Goal: Complete application form: Complete application form

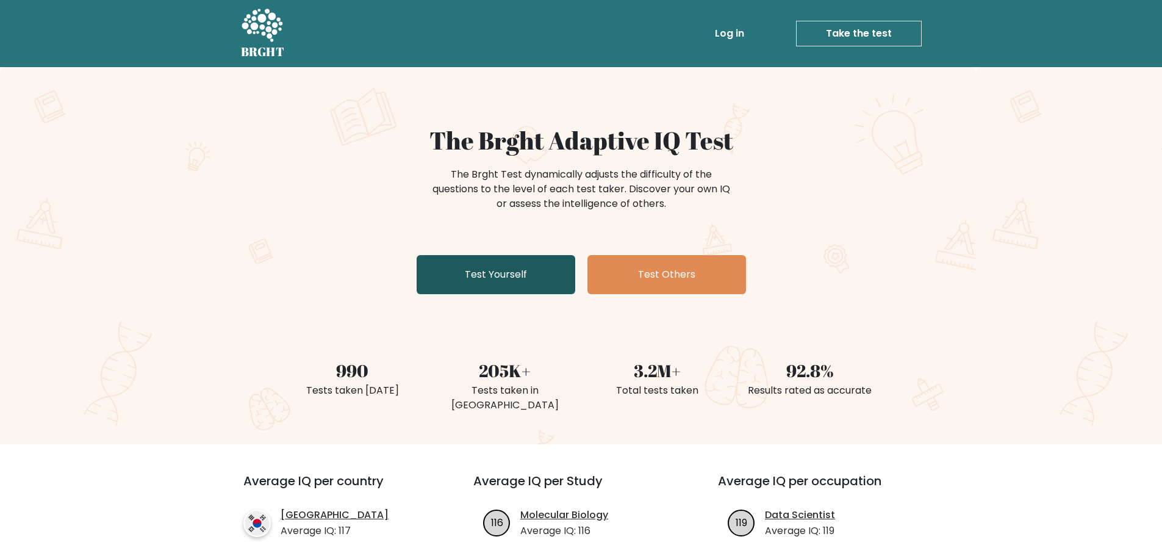
click at [516, 274] on link "Test Yourself" at bounding box center [496, 274] width 159 height 39
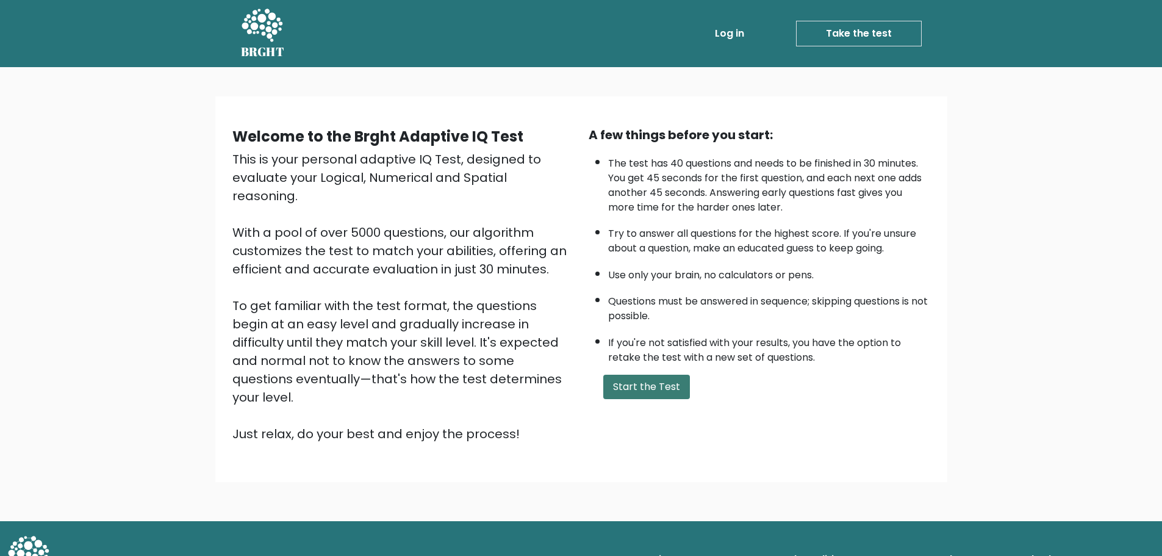
click at [663, 385] on button "Start the Test" at bounding box center [646, 387] width 87 height 24
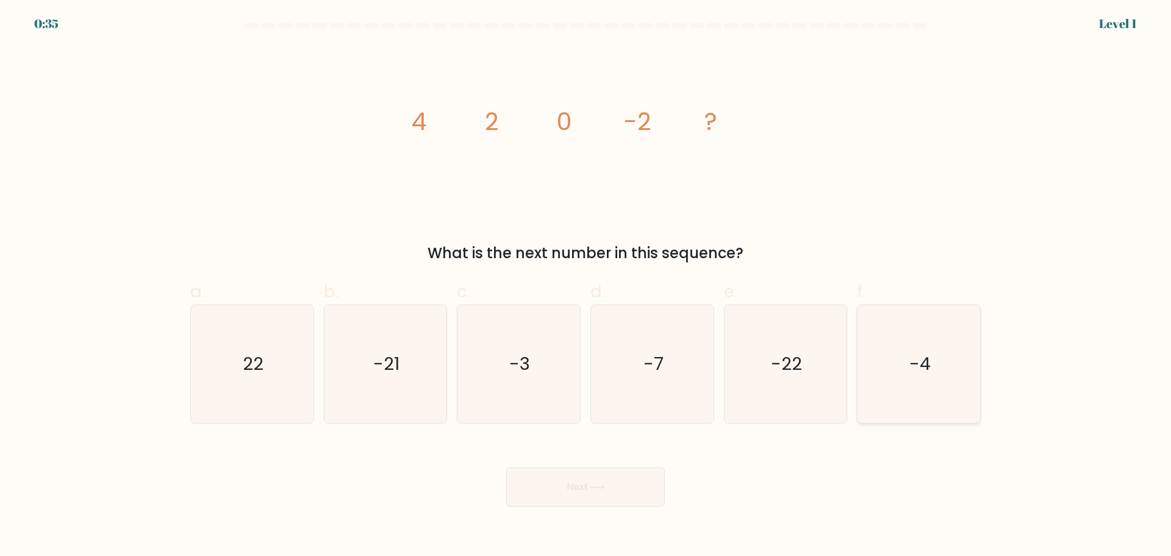
click at [905, 361] on icon "-4" at bounding box center [919, 364] width 118 height 118
click at [586, 286] on input "f. -4" at bounding box center [586, 282] width 1 height 8
radio input "true"
click at [580, 478] on button "Next" at bounding box center [585, 486] width 159 height 39
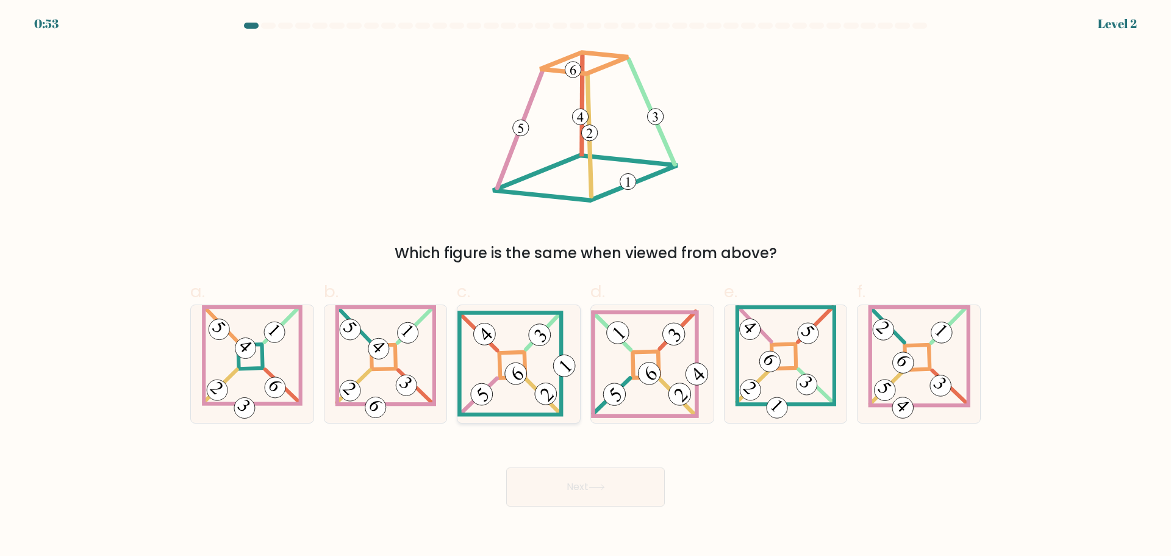
click at [514, 356] on icon at bounding box center [519, 364] width 123 height 106
click at [586, 286] on input "c." at bounding box center [586, 282] width 1 height 8
radio input "true"
click at [604, 484] on icon at bounding box center [597, 487] width 16 height 7
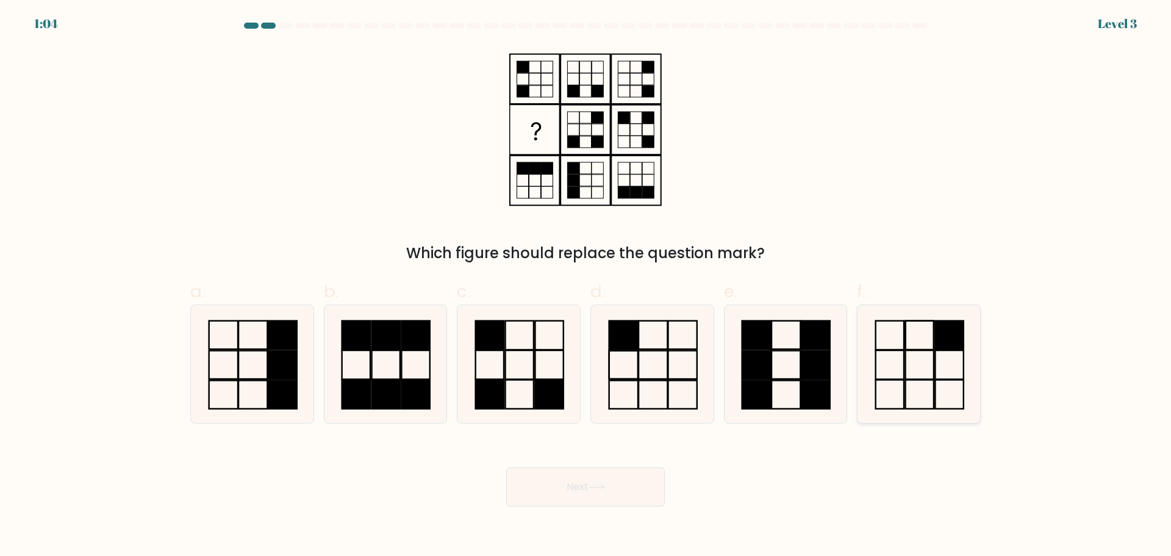
click at [915, 362] on icon at bounding box center [919, 364] width 118 height 118
click at [586, 286] on input "f." at bounding box center [586, 282] width 1 height 8
radio input "true"
click at [583, 487] on button "Next" at bounding box center [585, 486] width 159 height 39
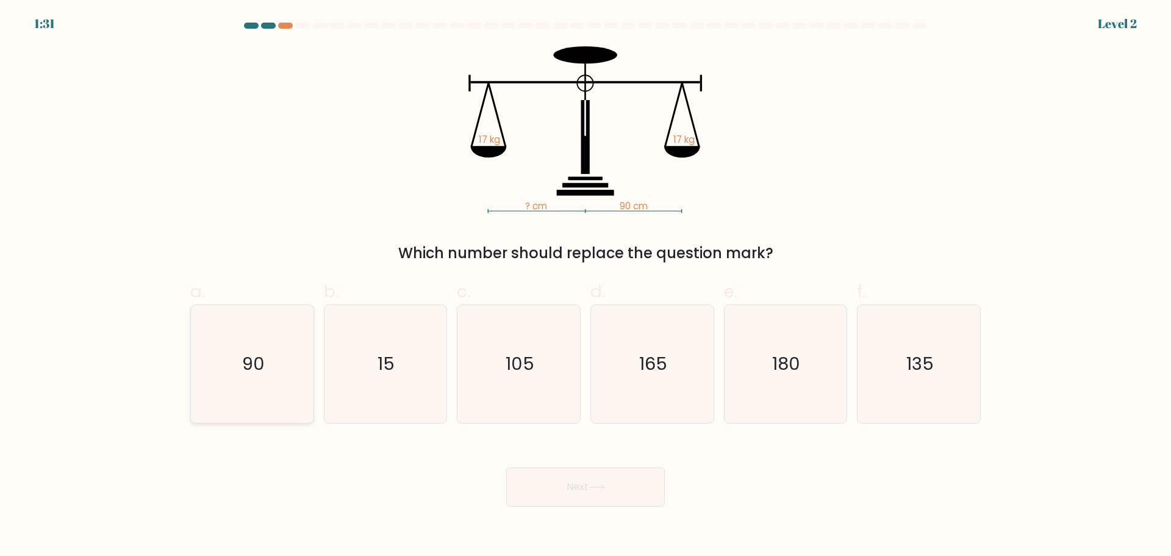
click at [207, 361] on icon "90" at bounding box center [252, 364] width 118 height 118
click at [586, 286] on input "a. 90" at bounding box center [586, 282] width 1 height 8
radio input "true"
click at [584, 479] on button "Next" at bounding box center [585, 486] width 159 height 39
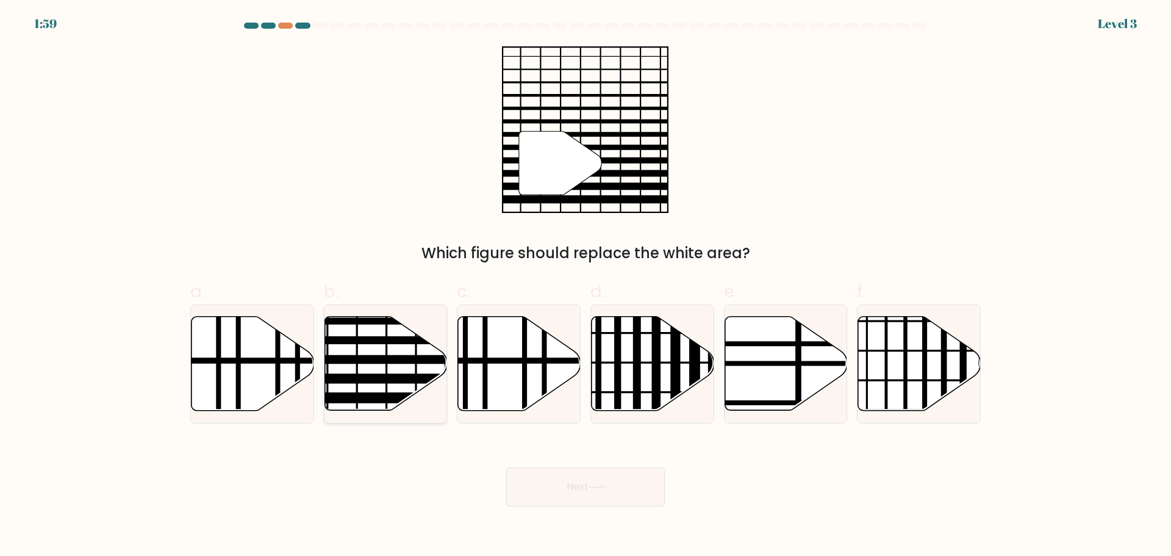
click at [383, 348] on icon at bounding box center [386, 363] width 123 height 94
click at [586, 286] on input "b." at bounding box center [586, 282] width 1 height 8
radio input "true"
click at [570, 486] on button "Next" at bounding box center [585, 486] width 159 height 39
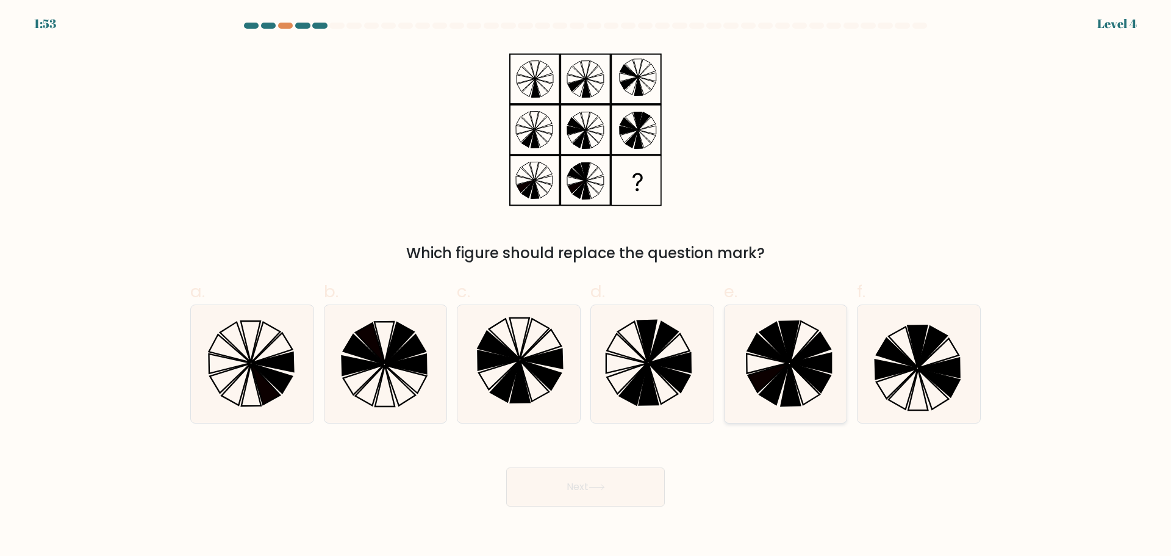
click at [791, 360] on icon at bounding box center [805, 341] width 28 height 41
click at [586, 286] on input "e." at bounding box center [586, 282] width 1 height 8
radio input "true"
click at [640, 477] on button "Next" at bounding box center [585, 486] width 159 height 39
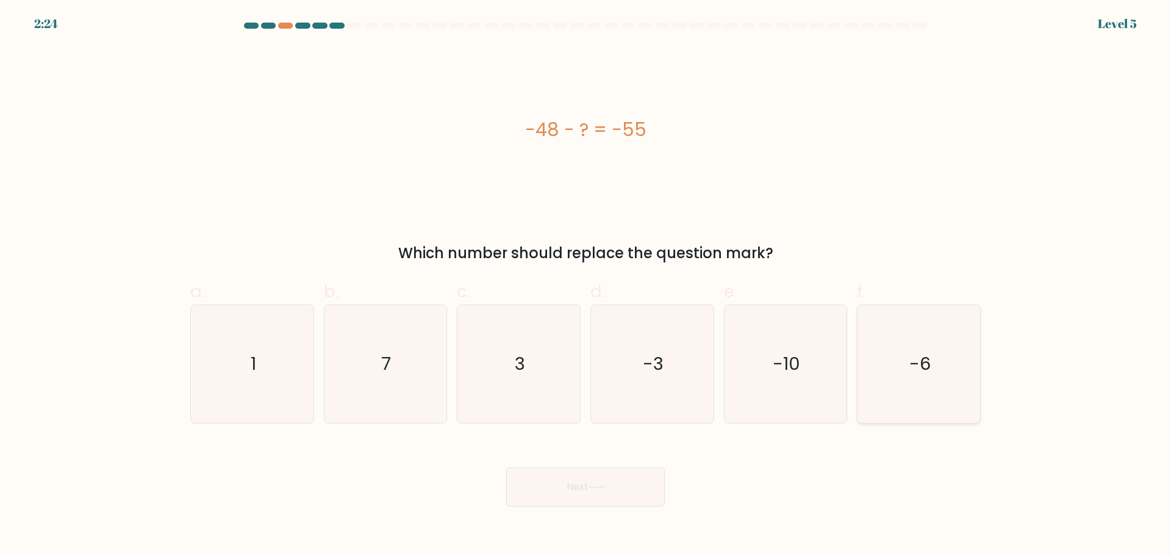
click at [920, 366] on text "-6" at bounding box center [920, 363] width 21 height 24
click at [586, 286] on input "f. -6" at bounding box center [586, 282] width 1 height 8
radio input "true"
click at [603, 481] on button "Next" at bounding box center [585, 486] width 159 height 39
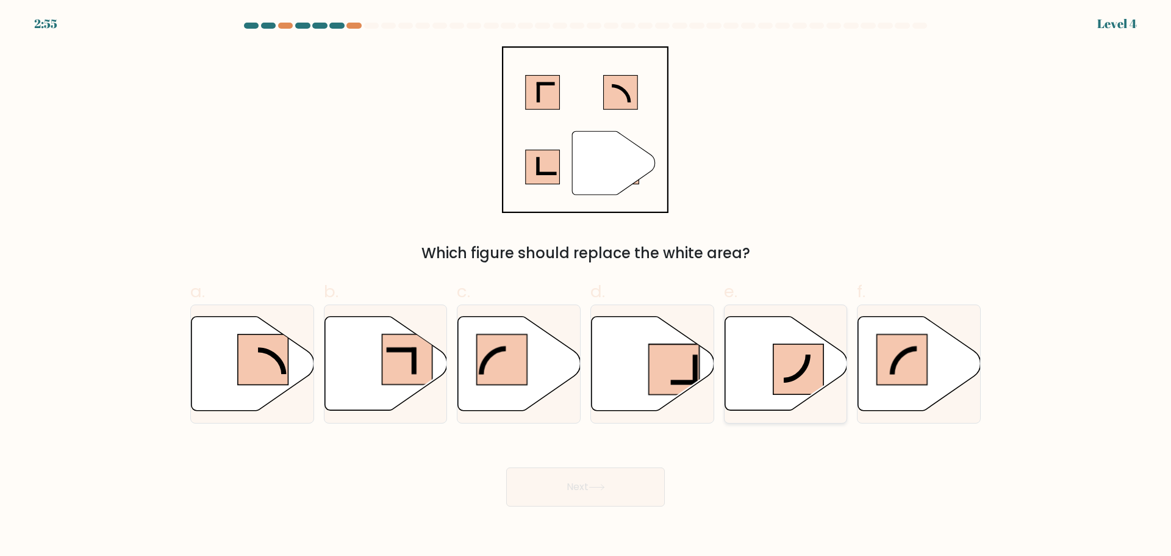
click at [790, 372] on rect at bounding box center [799, 369] width 51 height 51
click at [586, 286] on input "e." at bounding box center [586, 282] width 1 height 8
radio input "true"
click at [572, 479] on button "Next" at bounding box center [585, 486] width 159 height 39
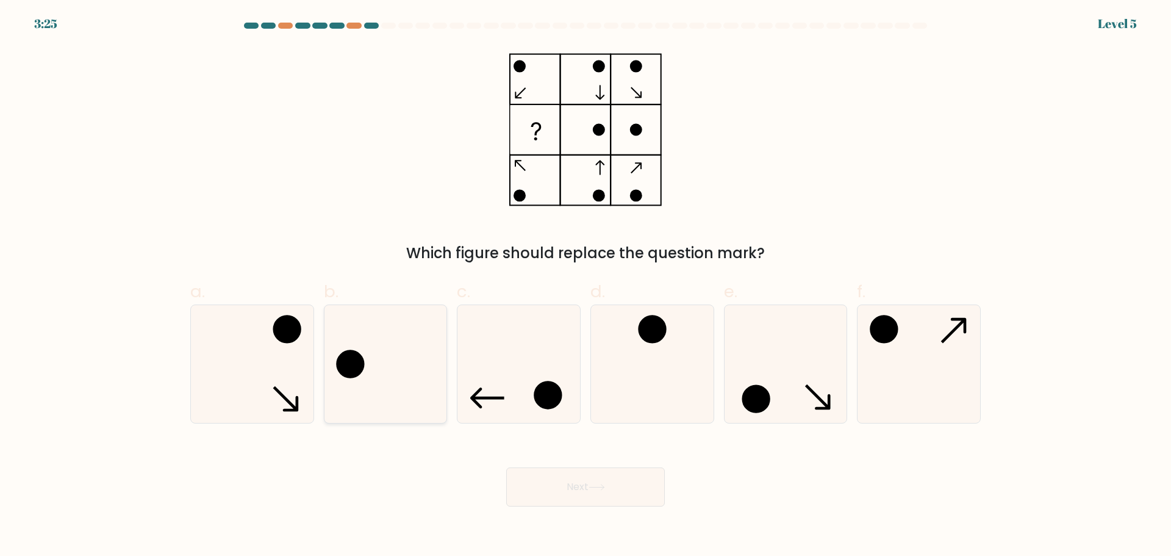
click at [380, 369] on icon at bounding box center [385, 364] width 118 height 118
click at [586, 286] on input "b." at bounding box center [586, 282] width 1 height 8
radio input "true"
click at [589, 477] on button "Next" at bounding box center [585, 486] width 159 height 39
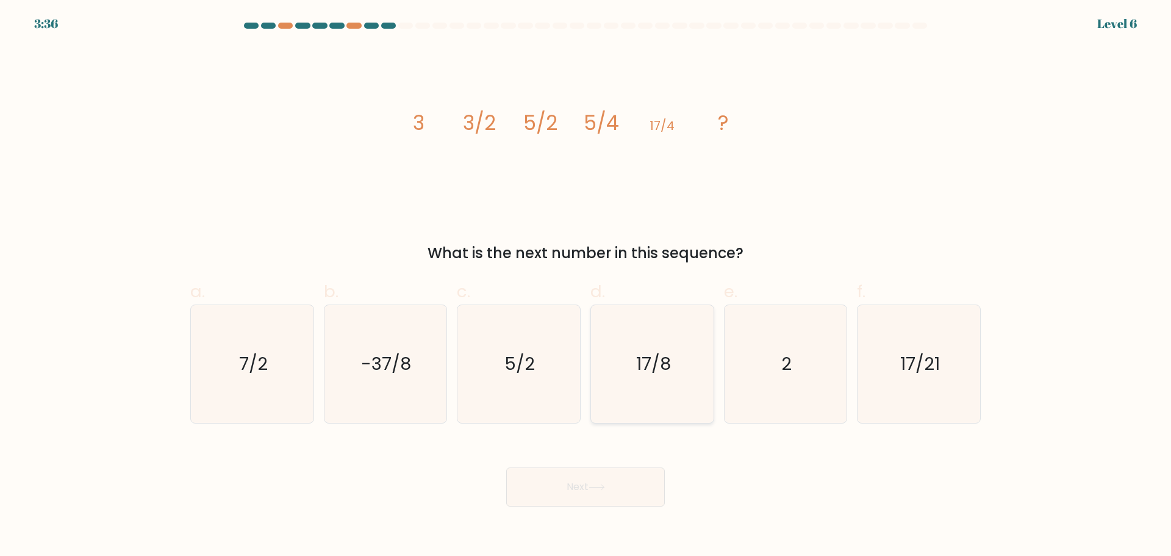
click at [661, 359] on text "17/8" at bounding box center [653, 363] width 35 height 24
click at [586, 286] on input "d. 17/8" at bounding box center [586, 282] width 1 height 8
radio input "true"
click at [610, 486] on button "Next" at bounding box center [585, 486] width 159 height 39
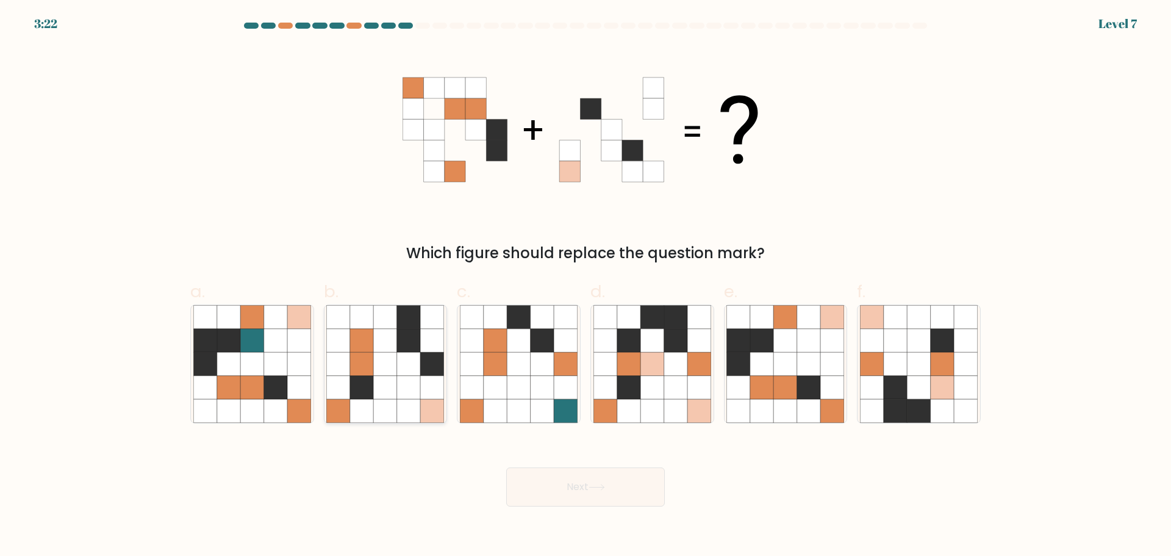
click at [414, 388] on icon at bounding box center [408, 386] width 23 height 23
click at [586, 286] on input "b." at bounding box center [586, 282] width 1 height 8
radio input "true"
click at [617, 497] on button "Next" at bounding box center [585, 486] width 159 height 39
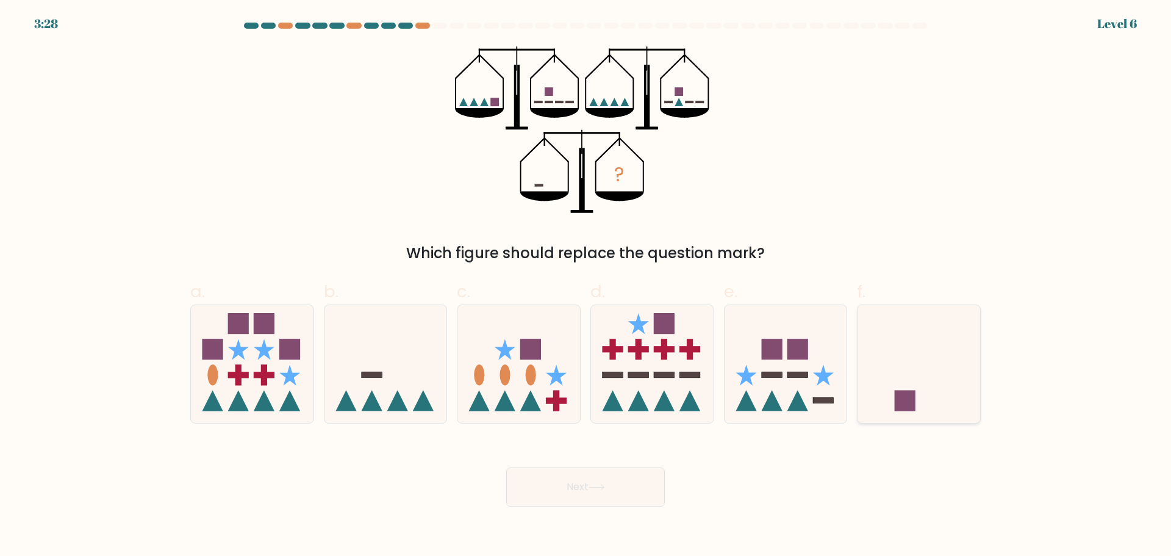
click at [899, 365] on icon at bounding box center [919, 363] width 123 height 101
click at [586, 286] on input "f." at bounding box center [586, 282] width 1 height 8
radio input "true"
click at [601, 487] on icon at bounding box center [596, 486] width 15 height 5
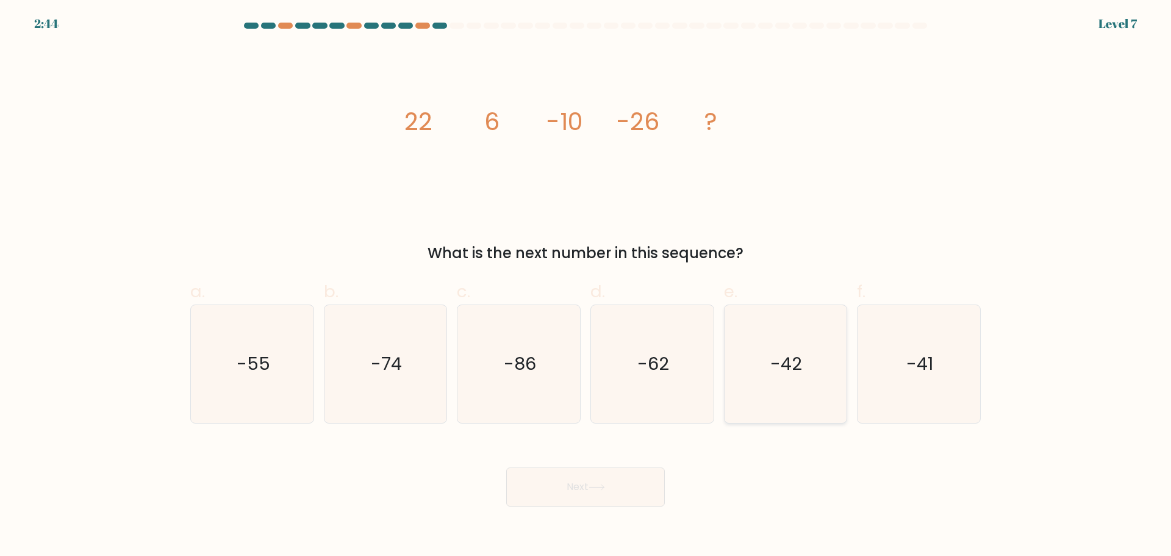
click at [788, 369] on text "-42" at bounding box center [787, 363] width 32 height 24
click at [586, 286] on input "e. -42" at bounding box center [586, 282] width 1 height 8
radio input "true"
click at [573, 488] on button "Next" at bounding box center [585, 486] width 159 height 39
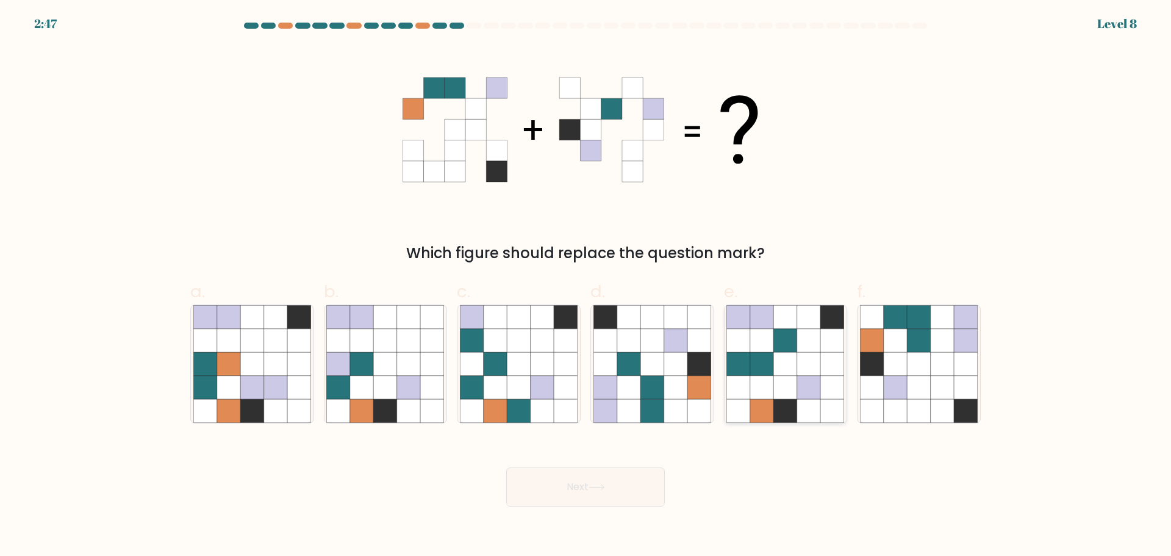
click at [782, 378] on icon at bounding box center [785, 386] width 23 height 23
click at [586, 286] on input "e." at bounding box center [586, 282] width 1 height 8
radio input "true"
click at [601, 478] on button "Next" at bounding box center [585, 486] width 159 height 39
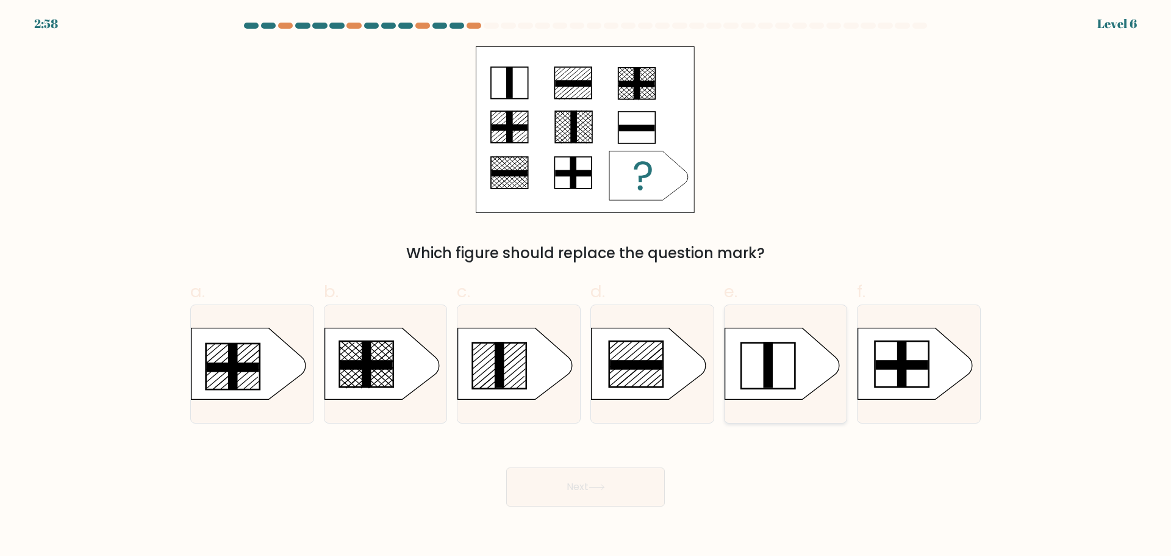
click at [763, 361] on icon at bounding box center [782, 363] width 115 height 71
click at [586, 286] on input "e." at bounding box center [586, 282] width 1 height 8
radio input "true"
drag, startPoint x: 591, startPoint y: 484, endPoint x: 631, endPoint y: 436, distance: 63.3
click at [631, 436] on form "a." at bounding box center [585, 265] width 1171 height 484
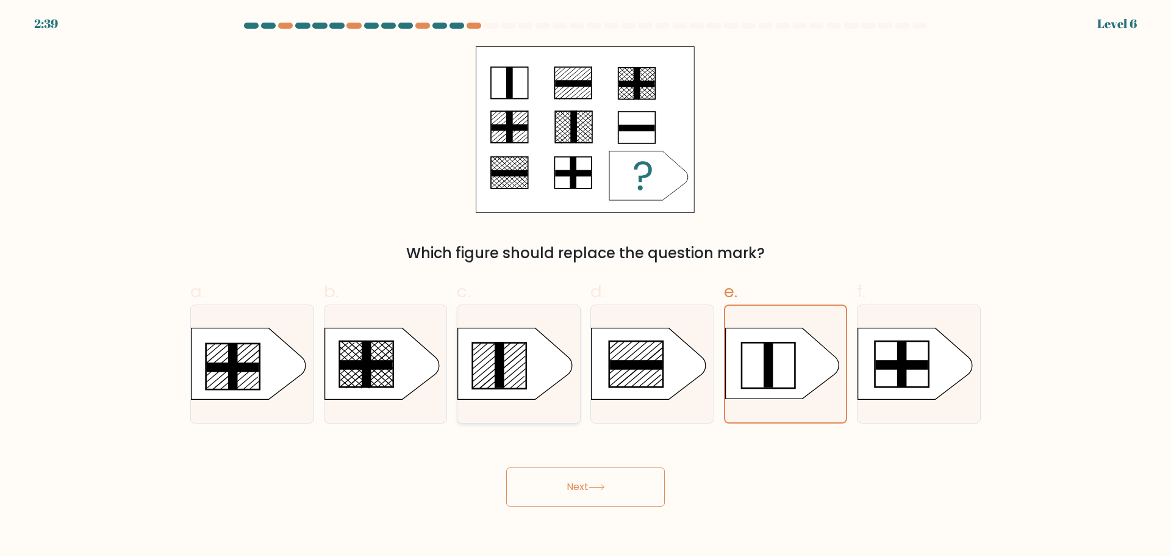
click at [503, 375] on rect at bounding box center [500, 365] width 10 height 46
click at [586, 286] on input "c." at bounding box center [586, 282] width 1 height 8
radio input "true"
click at [602, 484] on icon at bounding box center [597, 487] width 16 height 7
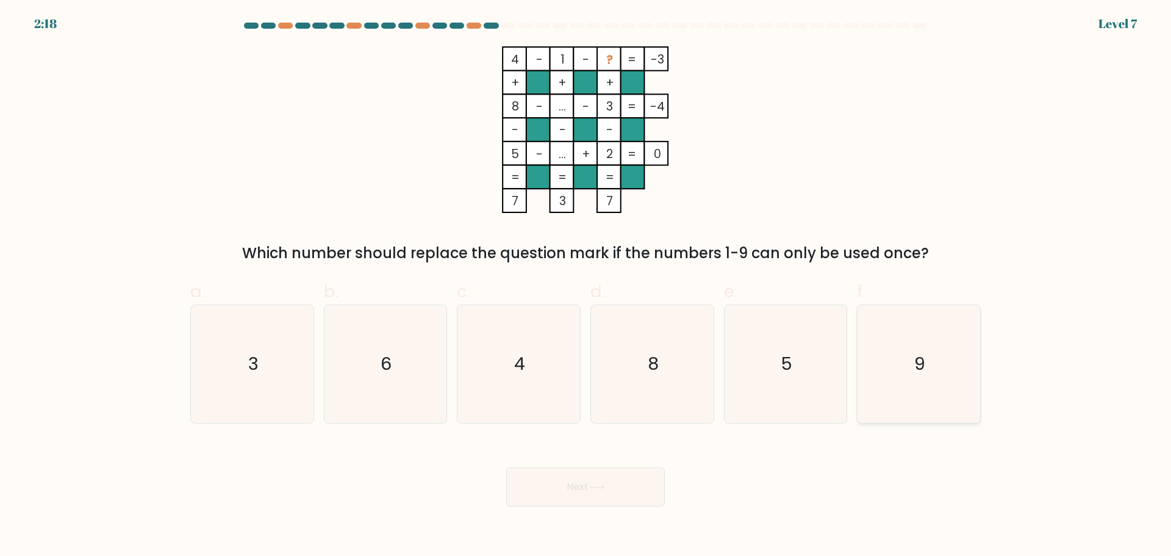
click at [934, 330] on icon "9" at bounding box center [919, 364] width 118 height 118
click at [586, 286] on input "f. 9" at bounding box center [586, 282] width 1 height 8
radio input "true"
click at [552, 492] on button "Next" at bounding box center [585, 486] width 159 height 39
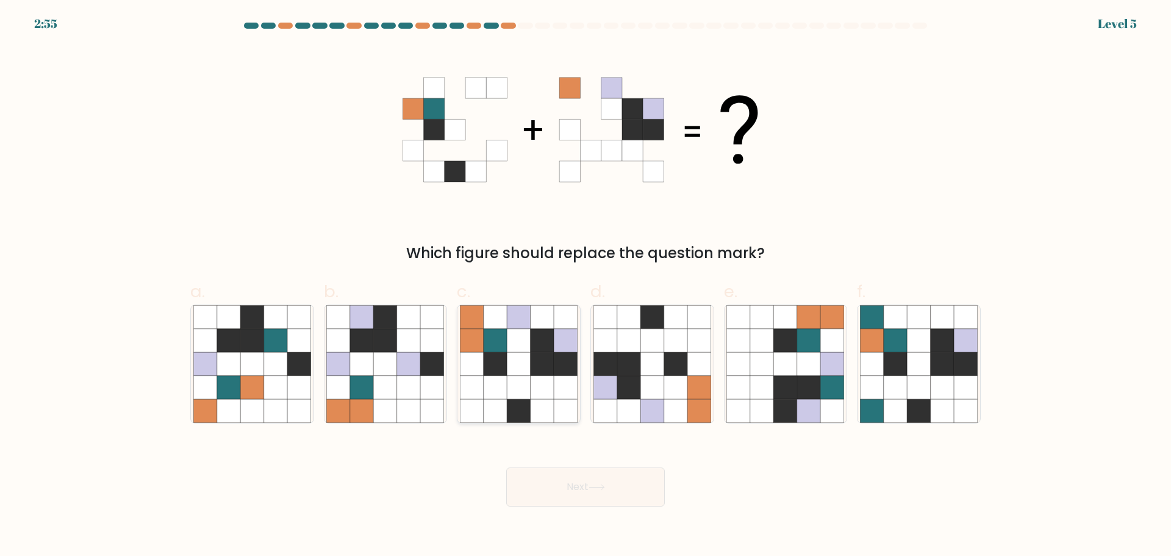
click at [521, 357] on icon at bounding box center [518, 363] width 23 height 23
click at [586, 286] on input "c." at bounding box center [586, 282] width 1 height 8
radio input "true"
click at [599, 480] on button "Next" at bounding box center [585, 486] width 159 height 39
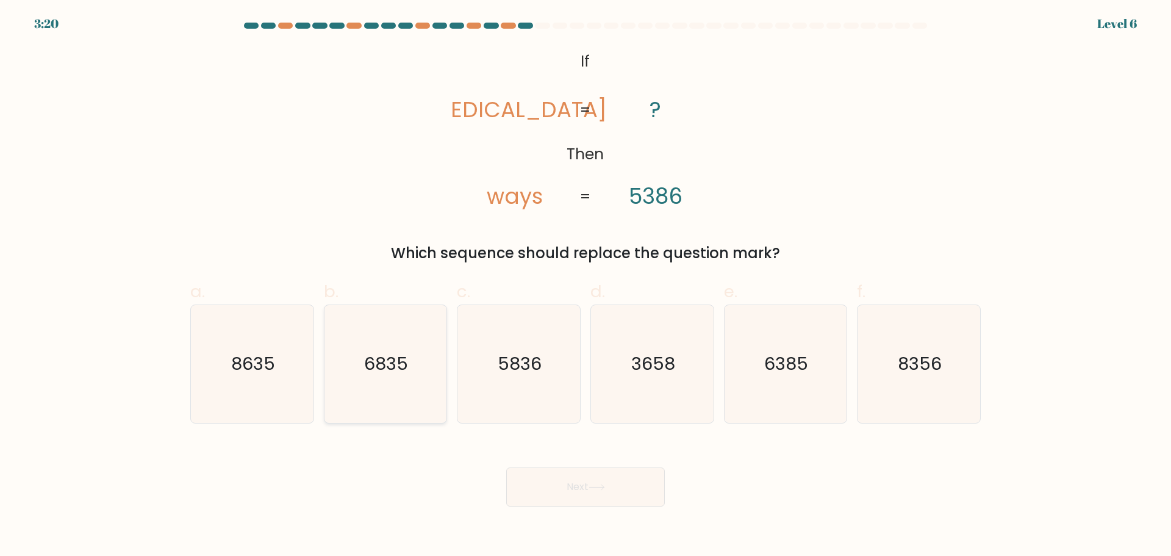
click at [405, 384] on icon "6835" at bounding box center [385, 364] width 118 height 118
click at [586, 286] on input "b. 6835" at bounding box center [586, 282] width 1 height 8
radio input "true"
click at [603, 481] on button "Next" at bounding box center [585, 486] width 159 height 39
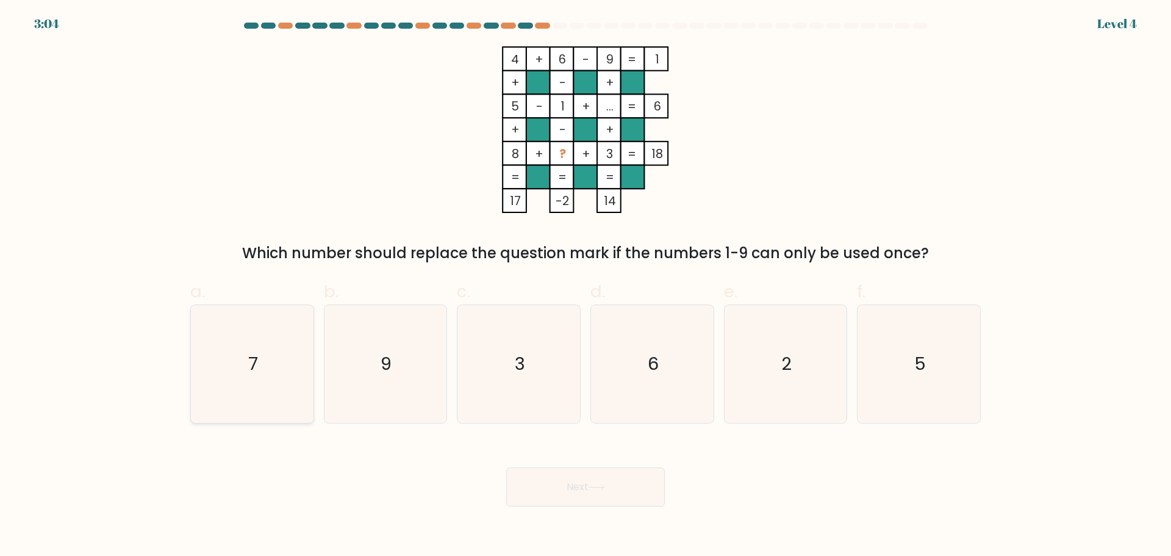
click at [254, 360] on text "7" at bounding box center [253, 363] width 10 height 24
click at [586, 286] on input "a. 7" at bounding box center [586, 282] width 1 height 8
radio input "true"
click at [597, 485] on icon at bounding box center [597, 487] width 16 height 7
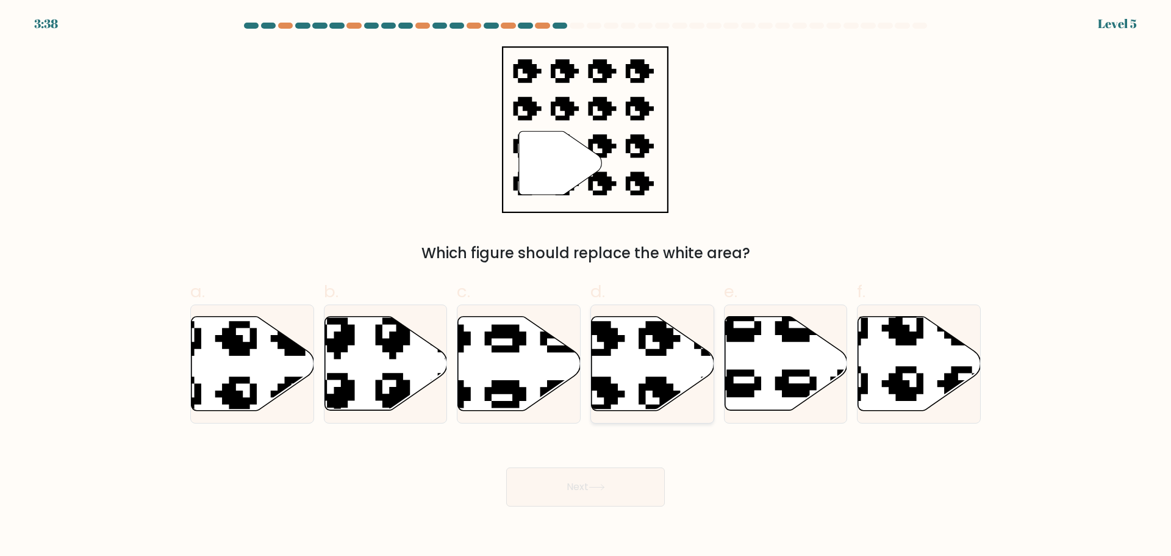
click at [639, 370] on icon at bounding box center [653, 363] width 123 height 94
click at [586, 286] on input "d." at bounding box center [586, 282] width 1 height 8
radio input "true"
click at [602, 492] on button "Next" at bounding box center [585, 486] width 159 height 39
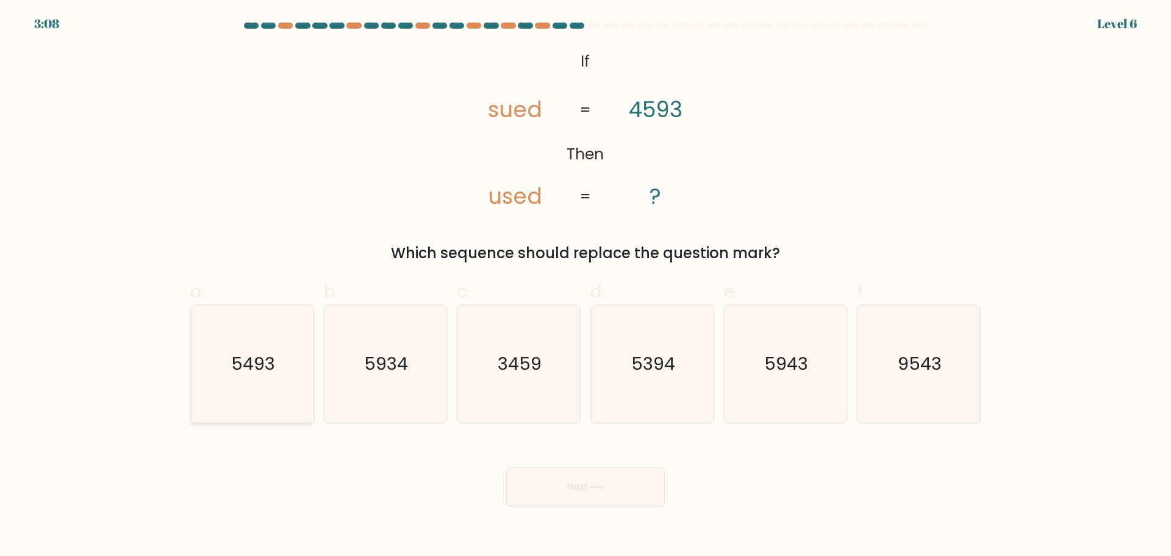
click at [284, 375] on icon "5493" at bounding box center [252, 364] width 118 height 118
click at [586, 286] on input "a. 5493" at bounding box center [586, 282] width 1 height 8
radio input "true"
click at [606, 492] on button "Next" at bounding box center [585, 486] width 159 height 39
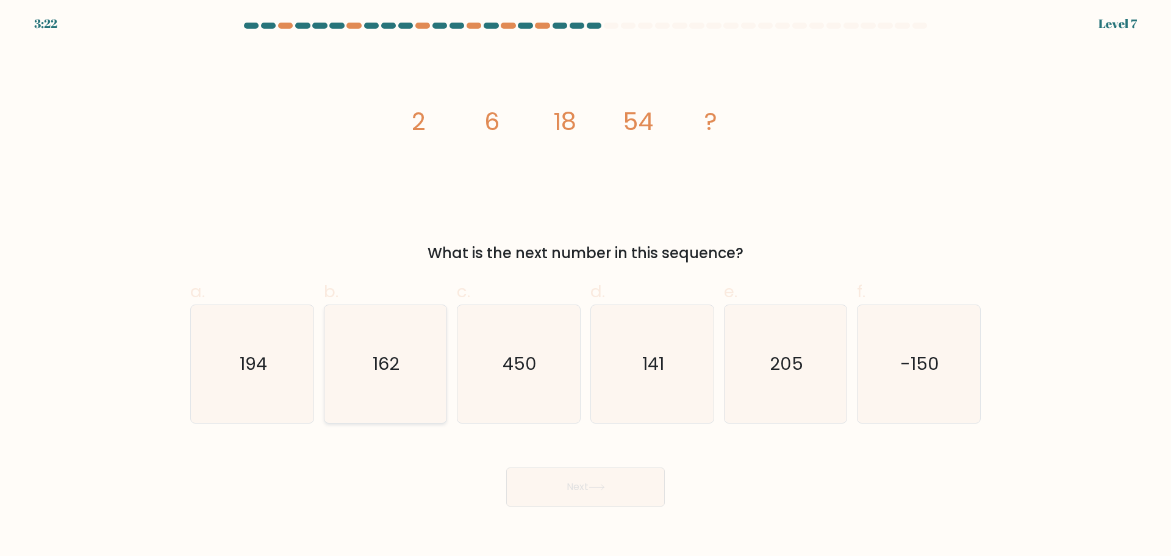
click at [381, 356] on text "162" at bounding box center [386, 363] width 27 height 24
click at [586, 286] on input "b. 162" at bounding box center [586, 282] width 1 height 8
radio input "true"
click at [625, 499] on button "Next" at bounding box center [585, 486] width 159 height 39
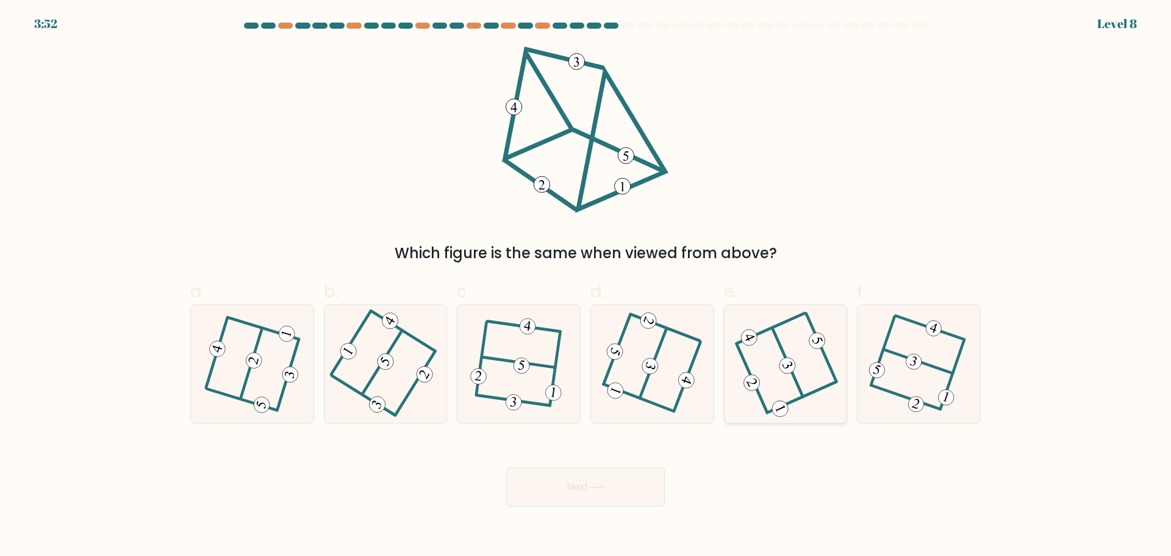
click at [786, 364] on 473 at bounding box center [787, 365] width 21 height 21
click at [586, 286] on input "e." at bounding box center [586, 282] width 1 height 8
radio input "true"
click at [612, 477] on button "Next" at bounding box center [585, 486] width 159 height 39
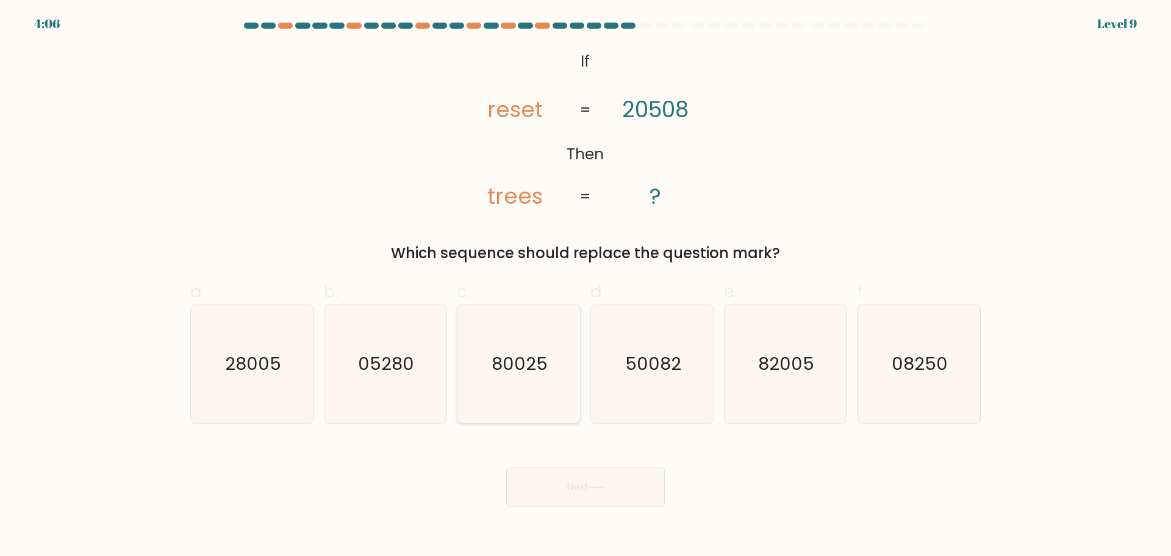
click at [546, 341] on icon "80025" at bounding box center [519, 364] width 118 height 118
click at [586, 286] on input "c. 80025" at bounding box center [586, 282] width 1 height 8
radio input "true"
click at [789, 374] on text "82005" at bounding box center [787, 363] width 56 height 24
click at [586, 286] on input "e. 82005" at bounding box center [586, 282] width 1 height 8
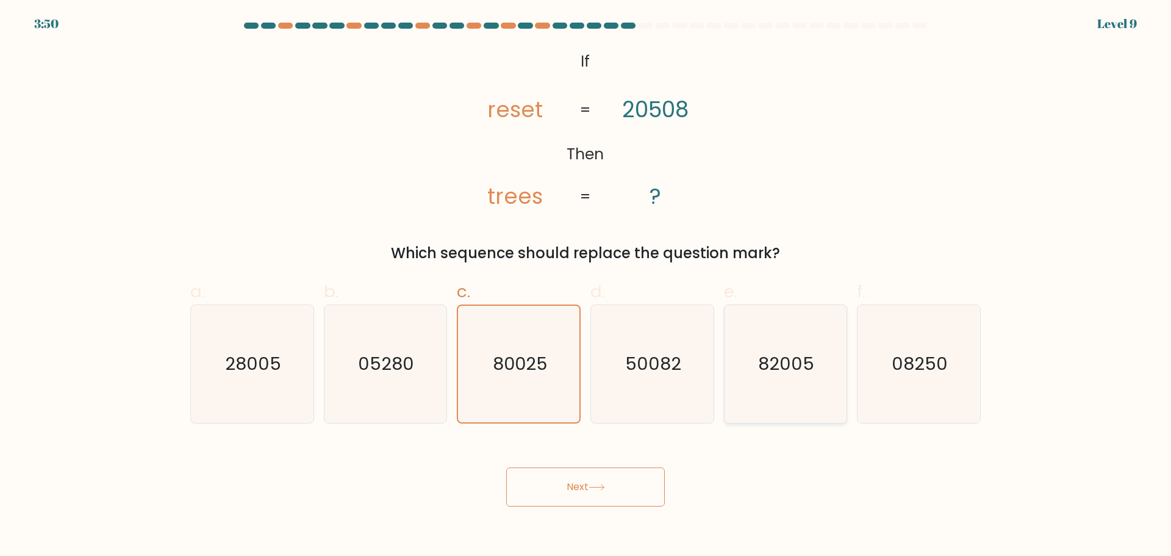
radio input "true"
click at [621, 473] on button "Next" at bounding box center [585, 486] width 159 height 39
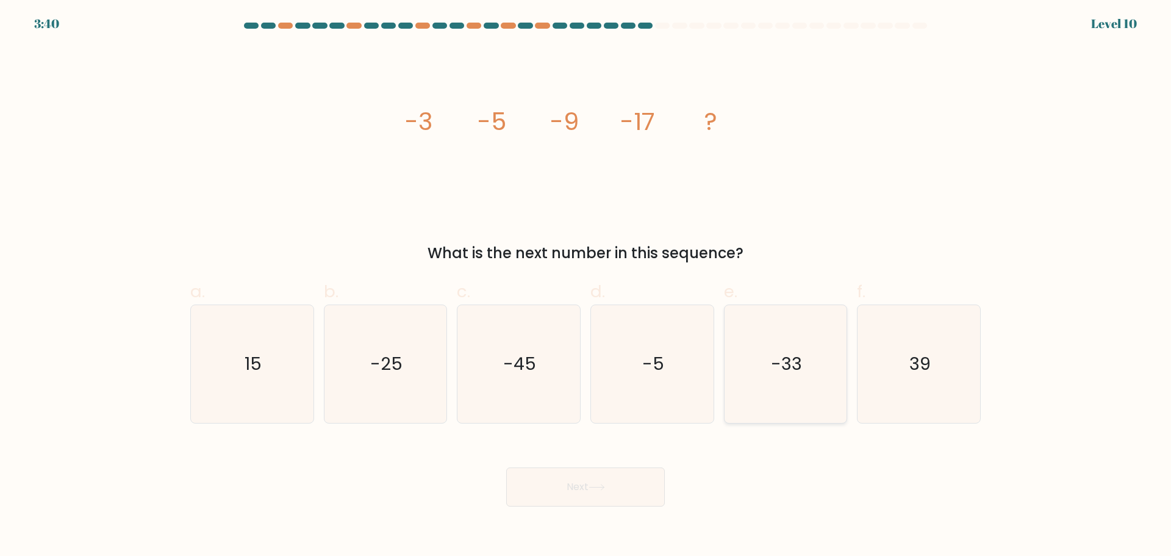
click at [771, 355] on icon "-33" at bounding box center [786, 364] width 118 height 118
click at [586, 286] on input "e. -33" at bounding box center [586, 282] width 1 height 8
radio input "true"
click at [614, 489] on button "Next" at bounding box center [585, 486] width 159 height 39
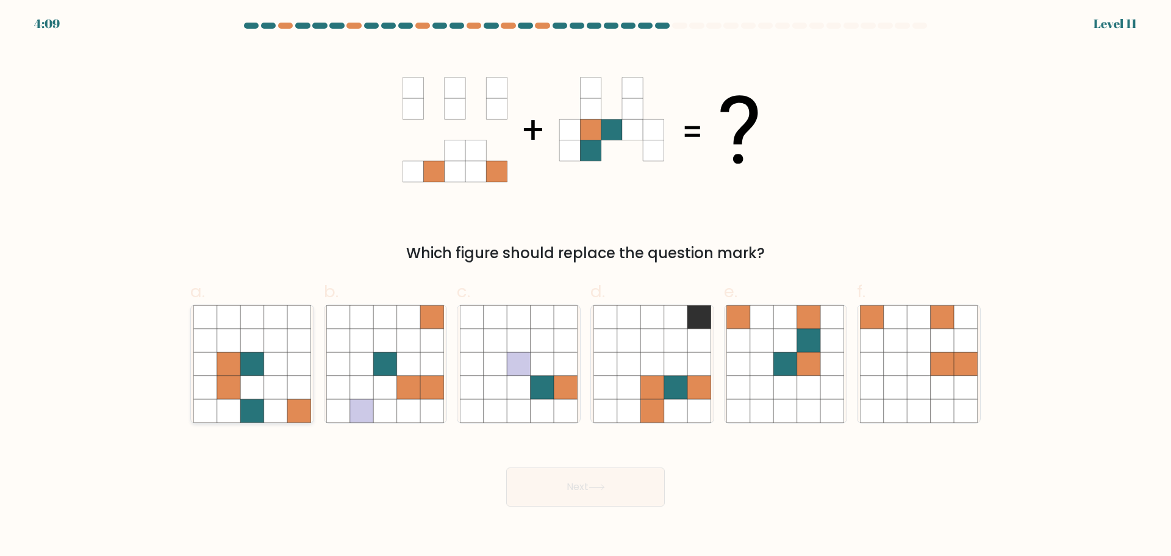
click at [275, 372] on icon at bounding box center [275, 363] width 23 height 23
click at [586, 286] on input "a." at bounding box center [586, 282] width 1 height 8
radio input "true"
click at [596, 472] on button "Next" at bounding box center [585, 486] width 159 height 39
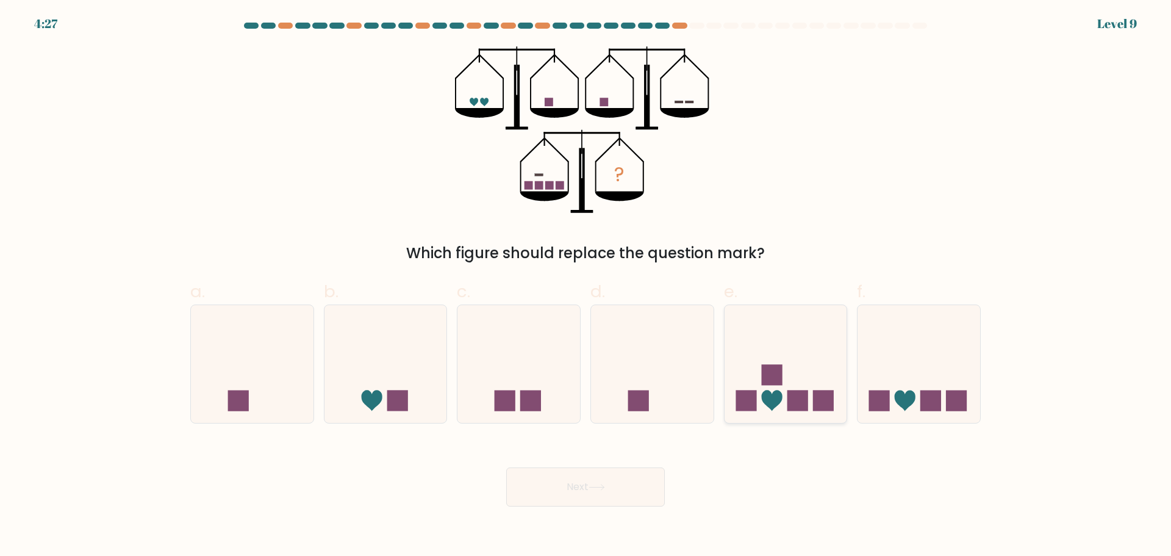
click at [795, 406] on rect at bounding box center [798, 400] width 21 height 21
click at [586, 286] on input "e." at bounding box center [586, 282] width 1 height 8
radio input "true"
click at [578, 483] on button "Next" at bounding box center [585, 486] width 159 height 39
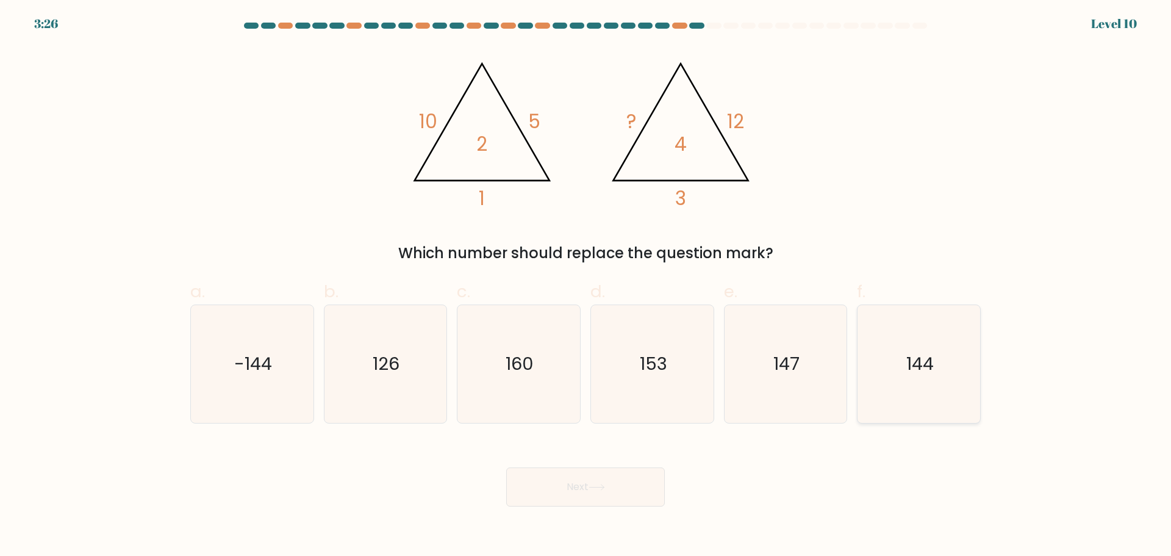
click at [901, 368] on icon "144" at bounding box center [919, 364] width 118 height 118
click at [586, 286] on input "f. 144" at bounding box center [586, 282] width 1 height 8
radio input "true"
click at [590, 484] on button "Next" at bounding box center [585, 486] width 159 height 39
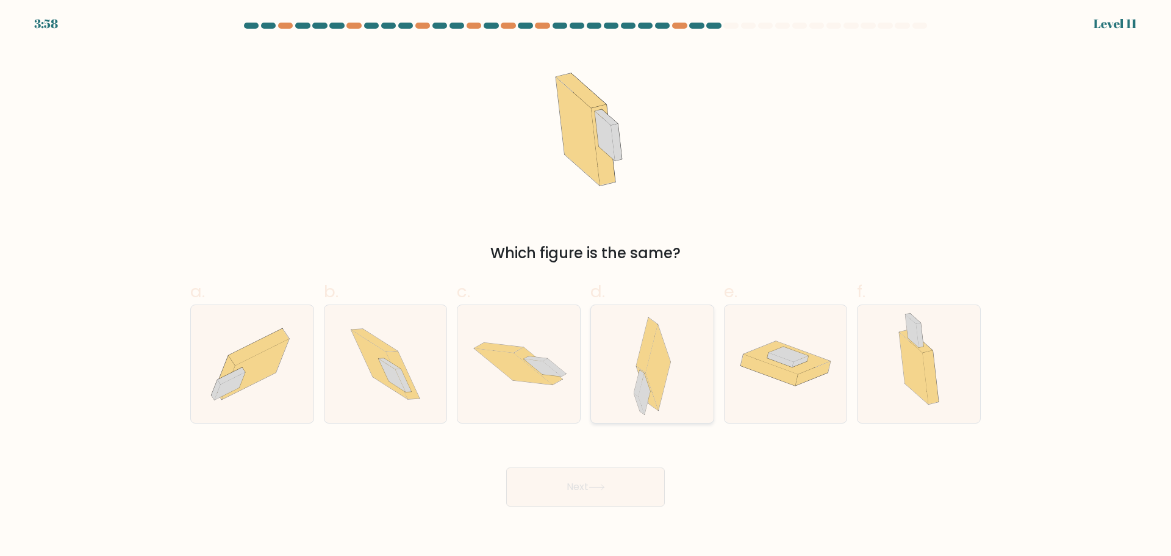
click at [658, 361] on icon at bounding box center [658, 367] width 25 height 85
click at [586, 286] on input "d." at bounding box center [586, 282] width 1 height 8
radio input "true"
click at [594, 492] on button "Next" at bounding box center [585, 486] width 159 height 39
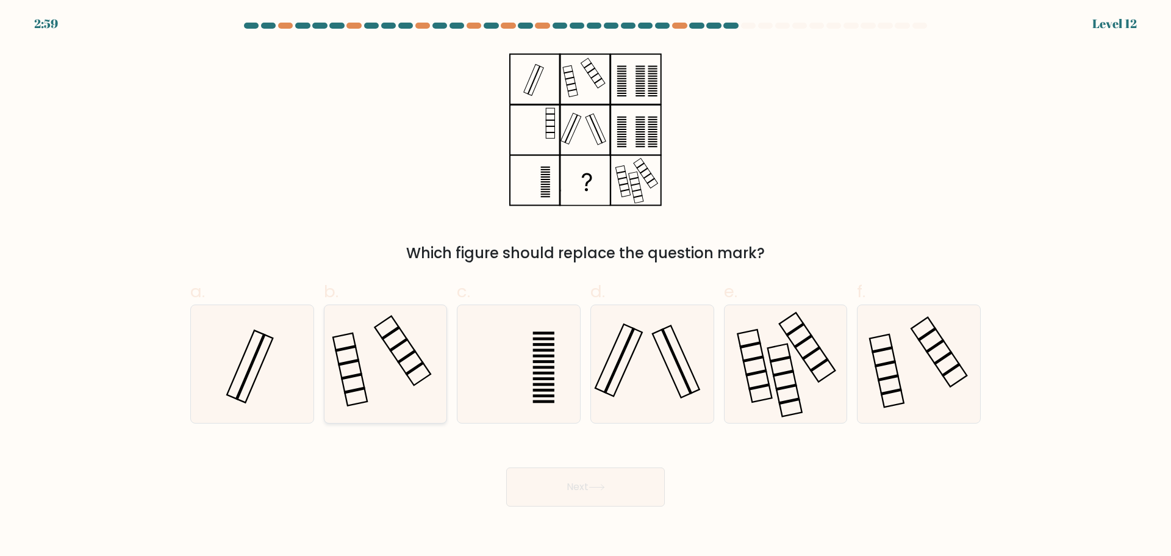
click at [364, 363] on icon at bounding box center [385, 364] width 118 height 118
click at [586, 286] on input "b." at bounding box center [586, 282] width 1 height 8
radio input "true"
drag, startPoint x: 593, startPoint y: 495, endPoint x: 603, endPoint y: 491, distance: 11.5
click at [594, 495] on button "Next" at bounding box center [585, 486] width 159 height 39
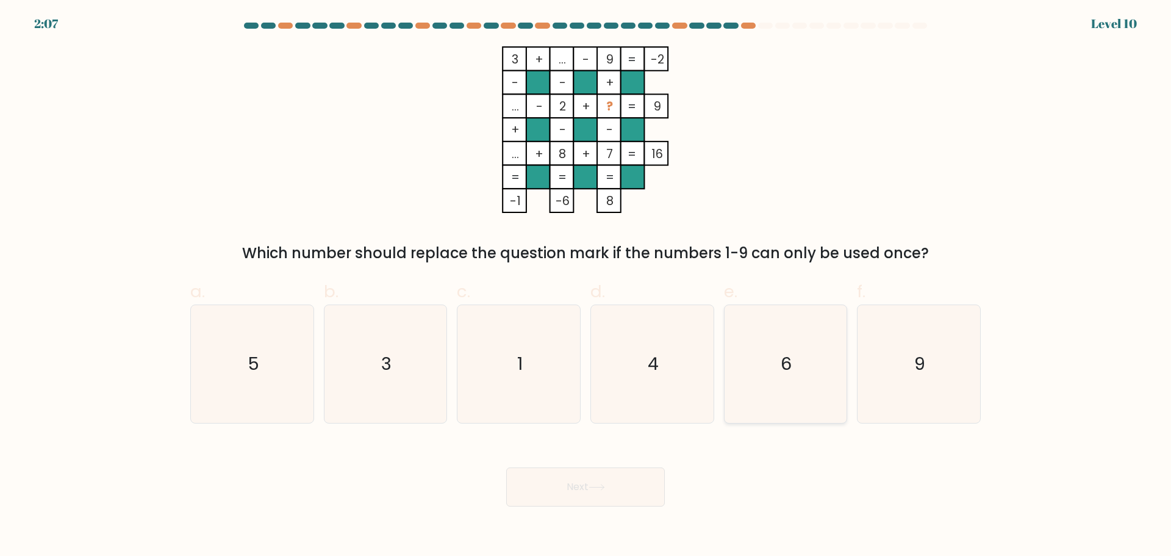
click at [830, 380] on icon "6" at bounding box center [786, 364] width 118 height 118
click at [586, 286] on input "e. 6" at bounding box center [586, 282] width 1 height 8
radio input "true"
click at [618, 490] on button "Next" at bounding box center [585, 486] width 159 height 39
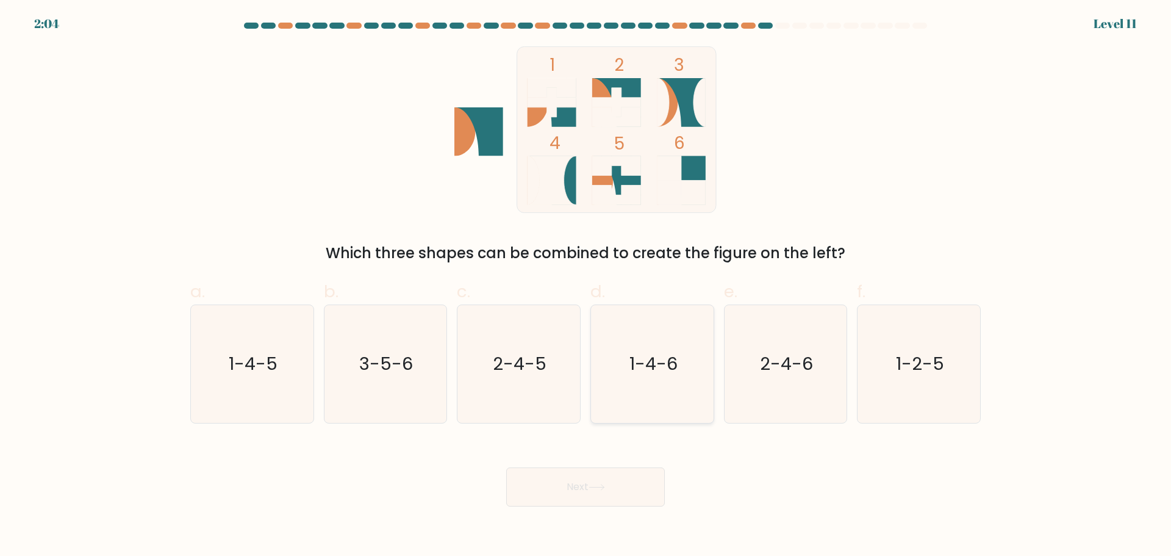
click at [665, 365] on text "1-4-6" at bounding box center [654, 363] width 48 height 24
click at [586, 286] on input "d. 1-4-6" at bounding box center [586, 282] width 1 height 8
radio input "true"
drag, startPoint x: 591, startPoint y: 485, endPoint x: 597, endPoint y: 429, distance: 56.5
click at [597, 429] on form at bounding box center [585, 265] width 1171 height 484
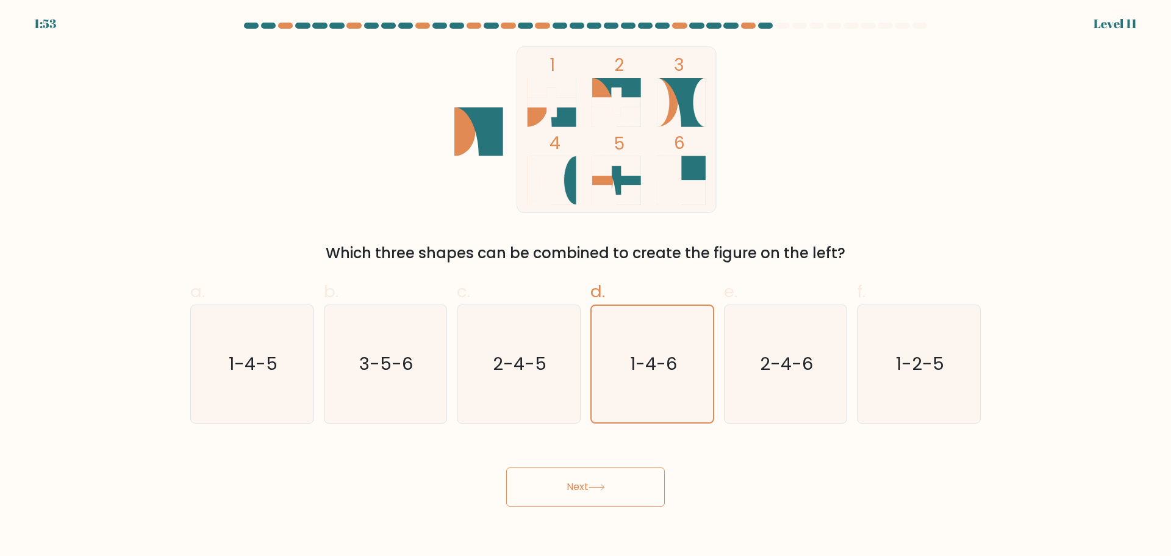
click at [587, 481] on button "Next" at bounding box center [585, 486] width 159 height 39
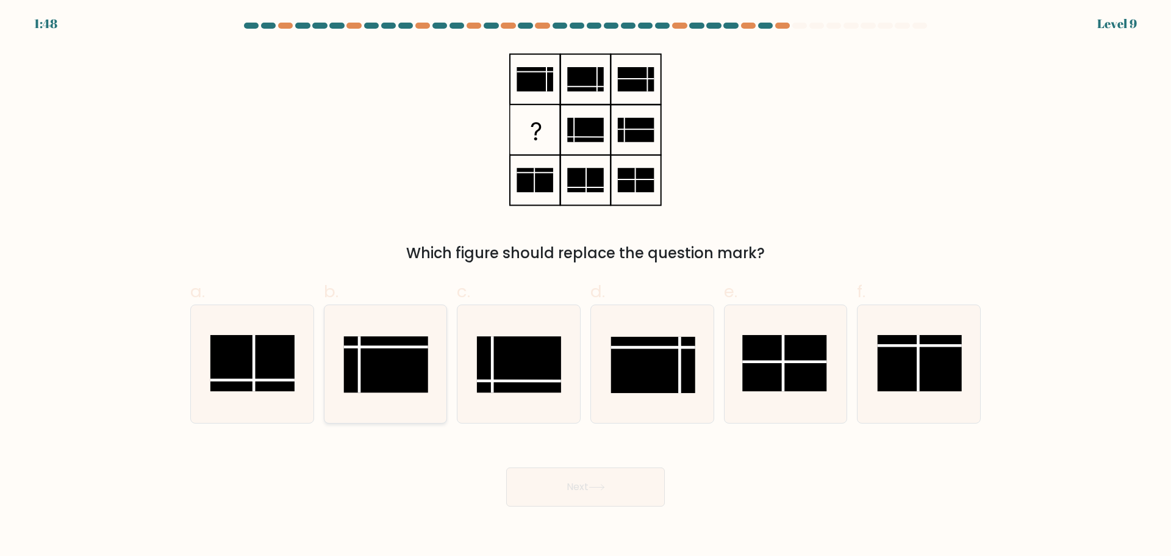
click at [375, 358] on rect at bounding box center [386, 364] width 84 height 56
click at [586, 286] on input "b." at bounding box center [586, 282] width 1 height 8
radio input "true"
click at [570, 481] on button "Next" at bounding box center [585, 486] width 159 height 39
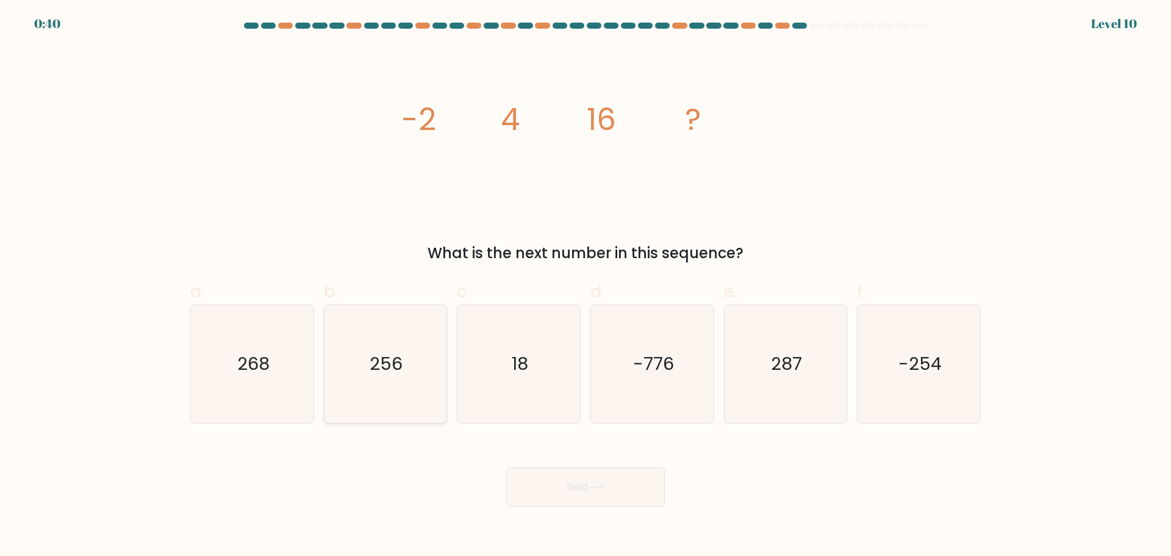
click at [388, 358] on text "256" at bounding box center [386, 363] width 33 height 24
click at [586, 286] on input "b. 256" at bounding box center [586, 282] width 1 height 8
radio input "true"
click at [627, 472] on button "Next" at bounding box center [585, 486] width 159 height 39
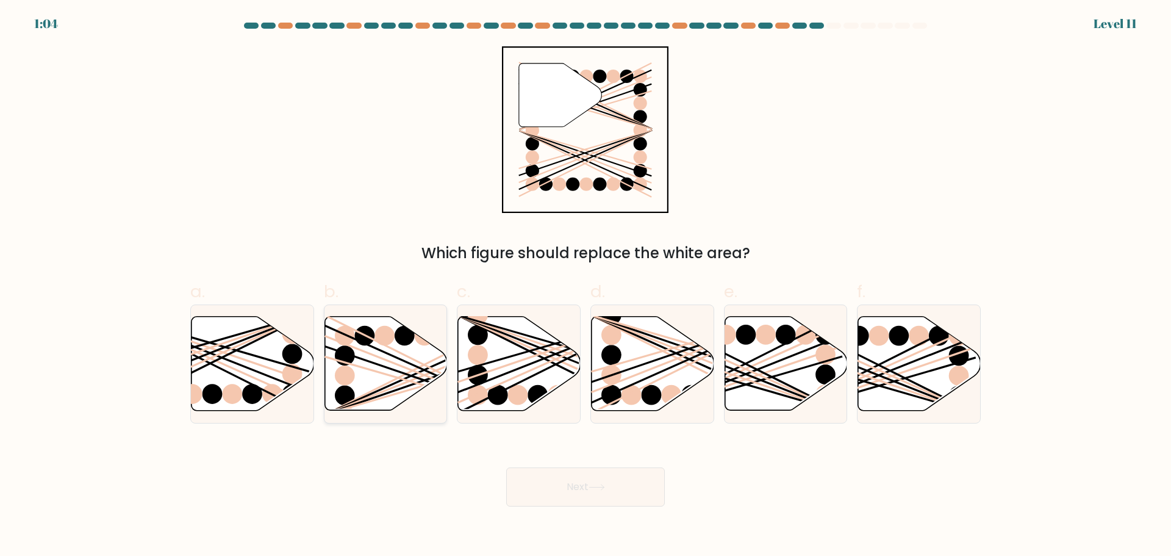
click at [388, 350] on icon at bounding box center [386, 363] width 123 height 94
click at [586, 286] on input "b." at bounding box center [586, 282] width 1 height 8
radio input "true"
click at [589, 489] on button "Next" at bounding box center [585, 486] width 159 height 39
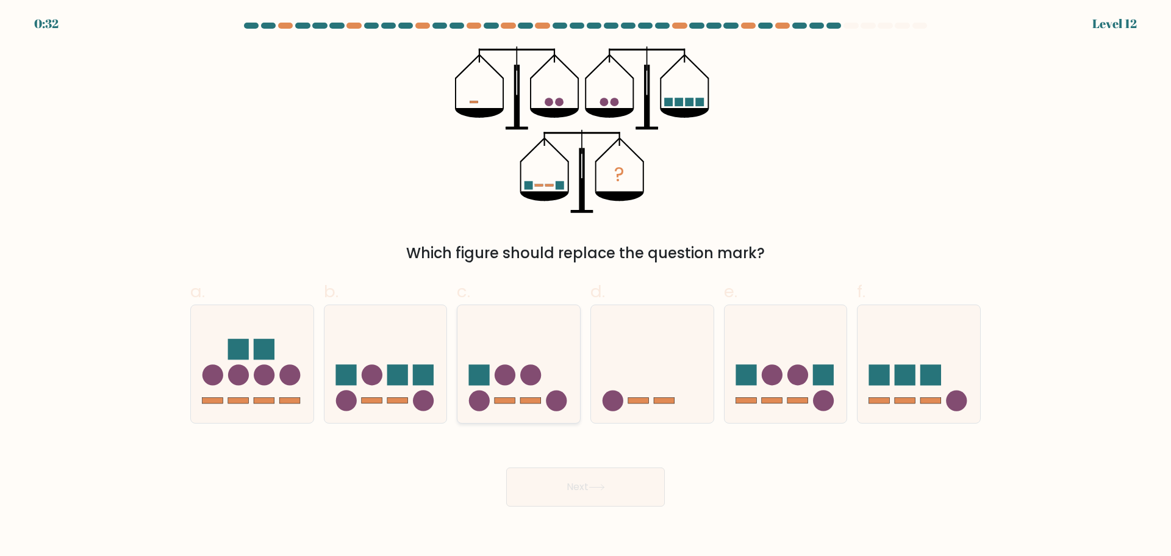
click at [528, 395] on icon at bounding box center [519, 363] width 123 height 101
click at [586, 286] on input "c." at bounding box center [586, 282] width 1 height 8
radio input "true"
click at [613, 493] on button "Next" at bounding box center [585, 486] width 159 height 39
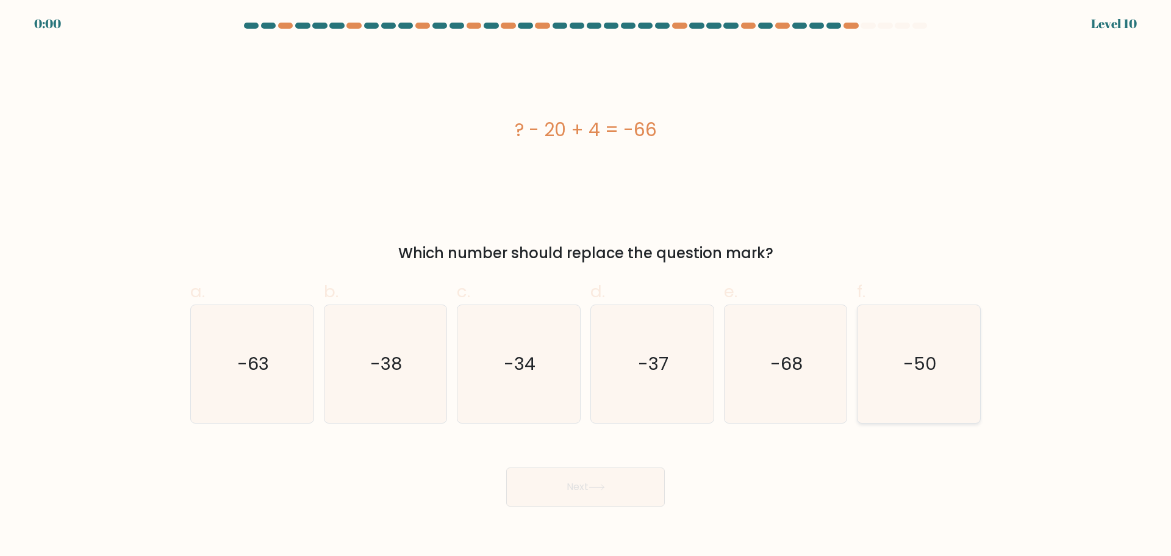
click at [926, 368] on text "-50" at bounding box center [921, 363] width 34 height 24
click at [586, 286] on input "f. -50" at bounding box center [586, 282] width 1 height 8
radio input "true"
click at [646, 467] on div "Next" at bounding box center [585, 472] width 805 height 68
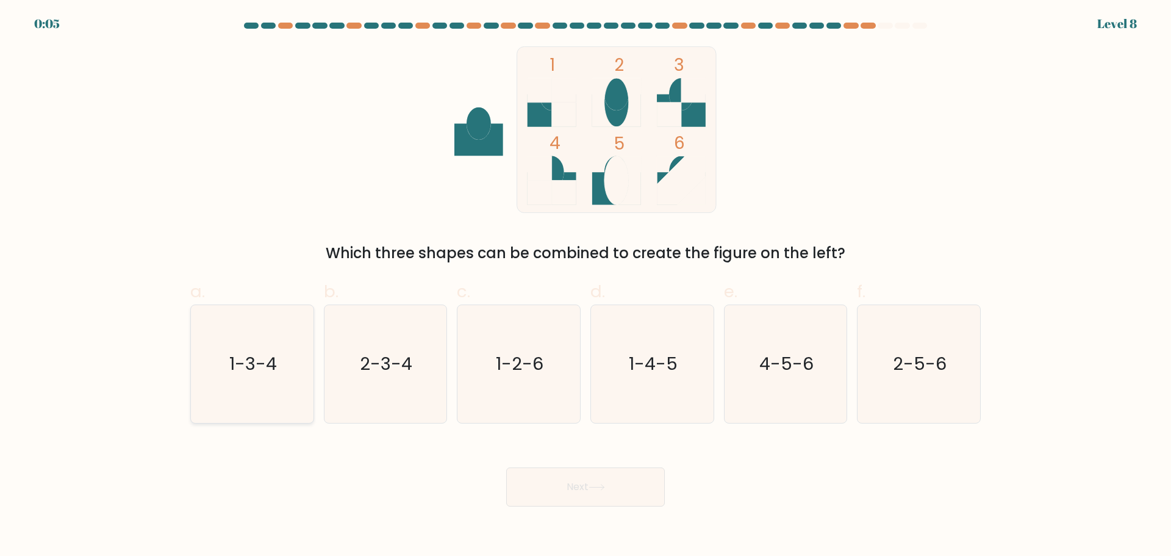
click at [264, 383] on icon "1-3-4" at bounding box center [252, 364] width 118 height 118
click at [586, 286] on input "a. 1-3-4" at bounding box center [586, 282] width 1 height 8
radio input "true"
click at [599, 485] on icon at bounding box center [597, 487] width 16 height 7
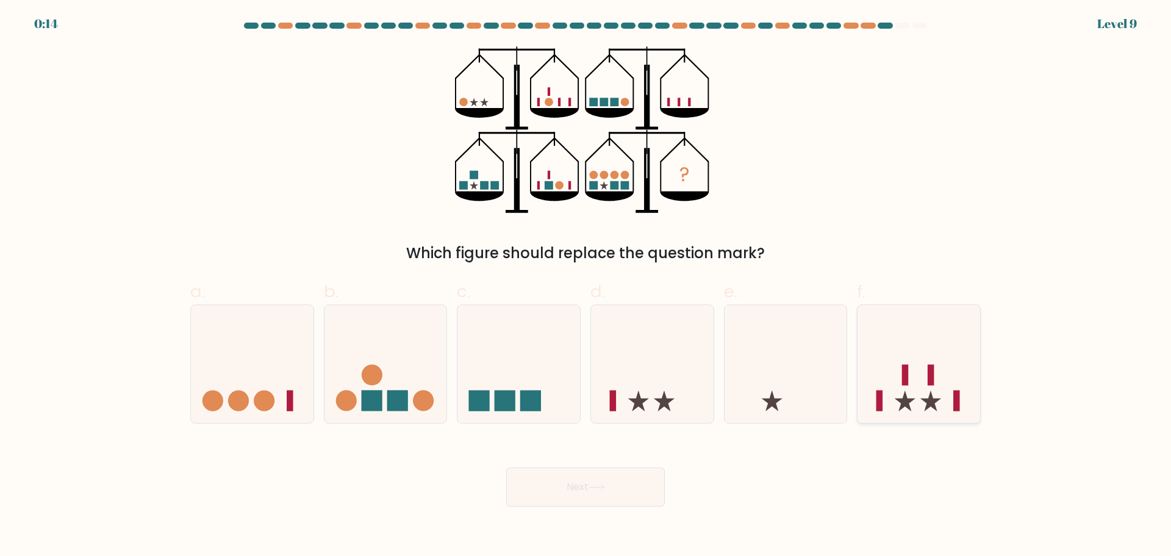
click at [902, 392] on icon at bounding box center [919, 363] width 123 height 101
click at [586, 286] on input "f." at bounding box center [586, 282] width 1 height 8
radio input "true"
click at [589, 486] on button "Next" at bounding box center [585, 486] width 159 height 39
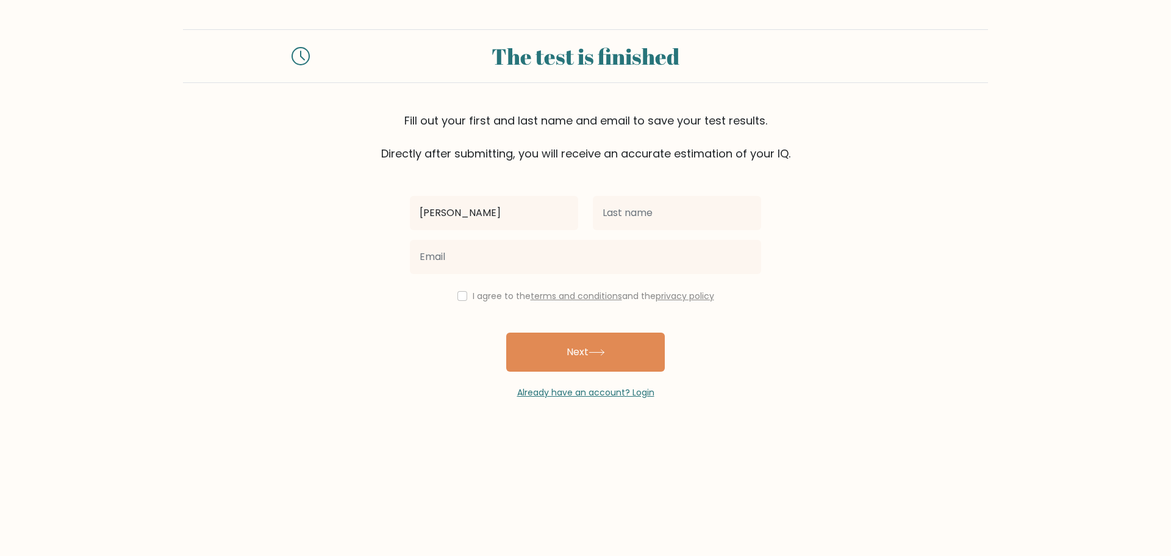
type input "[PERSON_NAME]"
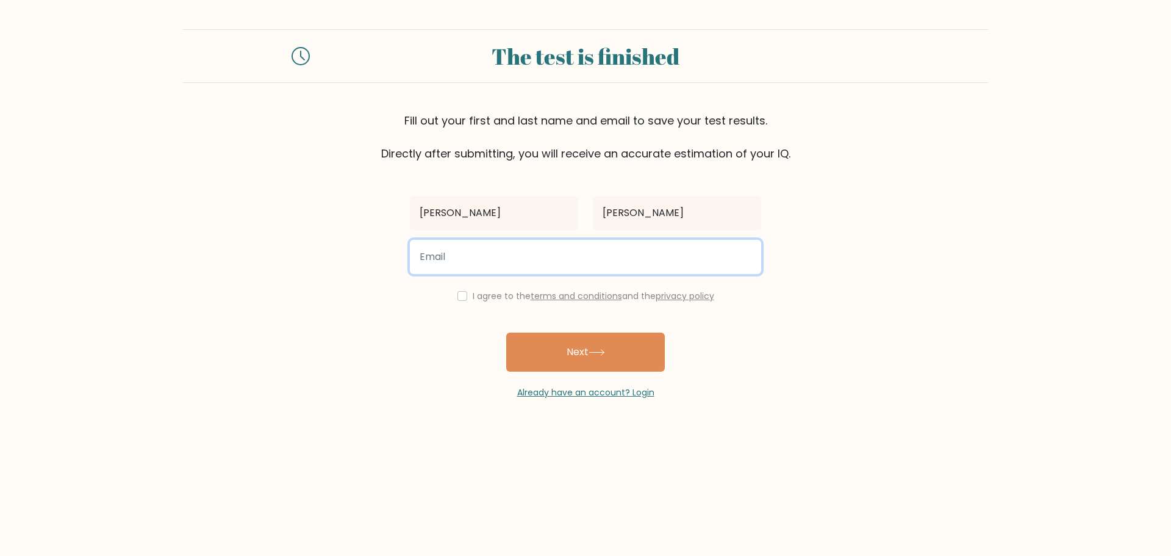
click at [483, 246] on input "email" at bounding box center [585, 257] width 351 height 34
type input "timreyes.va@gmail.com"
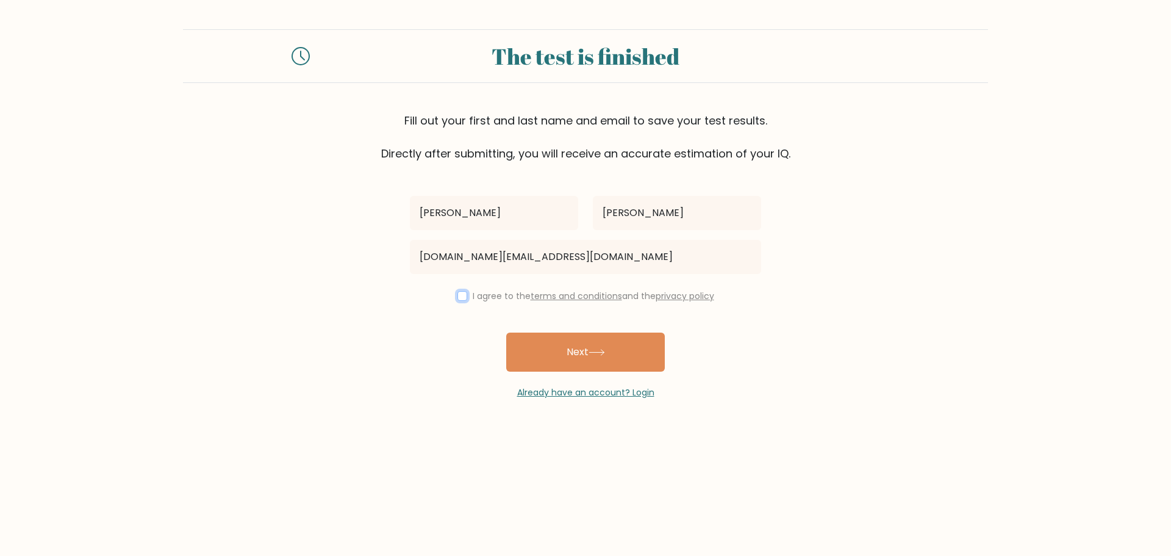
click at [462, 293] on input "checkbox" at bounding box center [463, 296] width 10 height 10
checkbox input "true"
click at [611, 354] on button "Next" at bounding box center [585, 352] width 159 height 39
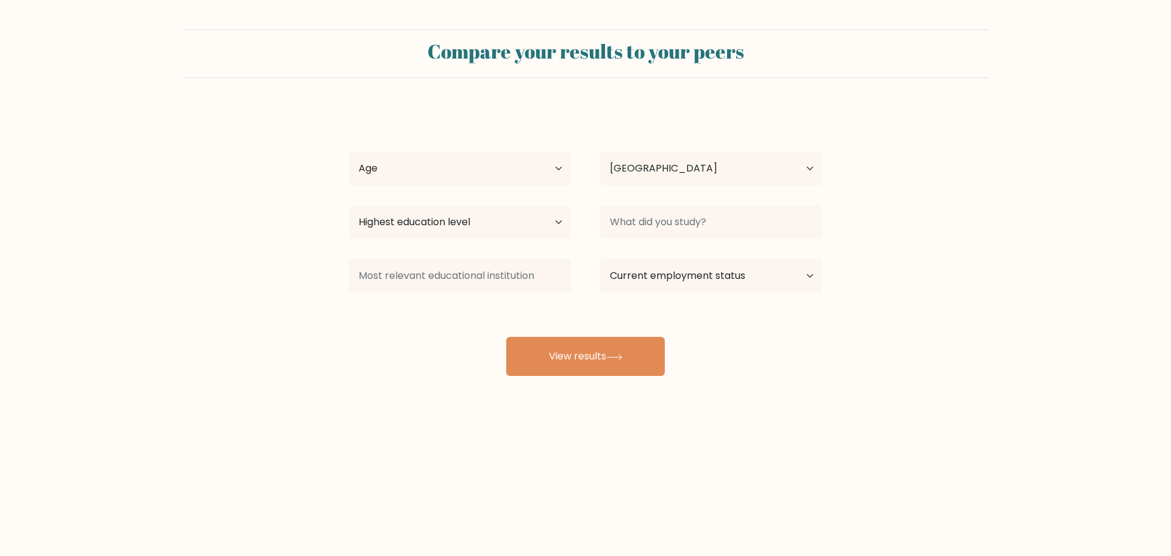
select select "PH"
click at [560, 171] on select "Age Under [DEMOGRAPHIC_DATA] [DEMOGRAPHIC_DATA] [DEMOGRAPHIC_DATA] [DEMOGRAPHIC…" at bounding box center [460, 168] width 222 height 34
select select "35_44"
click at [349, 151] on select "Age Under [DEMOGRAPHIC_DATA] [DEMOGRAPHIC_DATA] [DEMOGRAPHIC_DATA] [DEMOGRAPHIC…" at bounding box center [460, 168] width 222 height 34
click at [733, 170] on select "Country [GEOGRAPHIC_DATA] [GEOGRAPHIC_DATA] [GEOGRAPHIC_DATA] [US_STATE] [GEOGR…" at bounding box center [711, 168] width 222 height 34
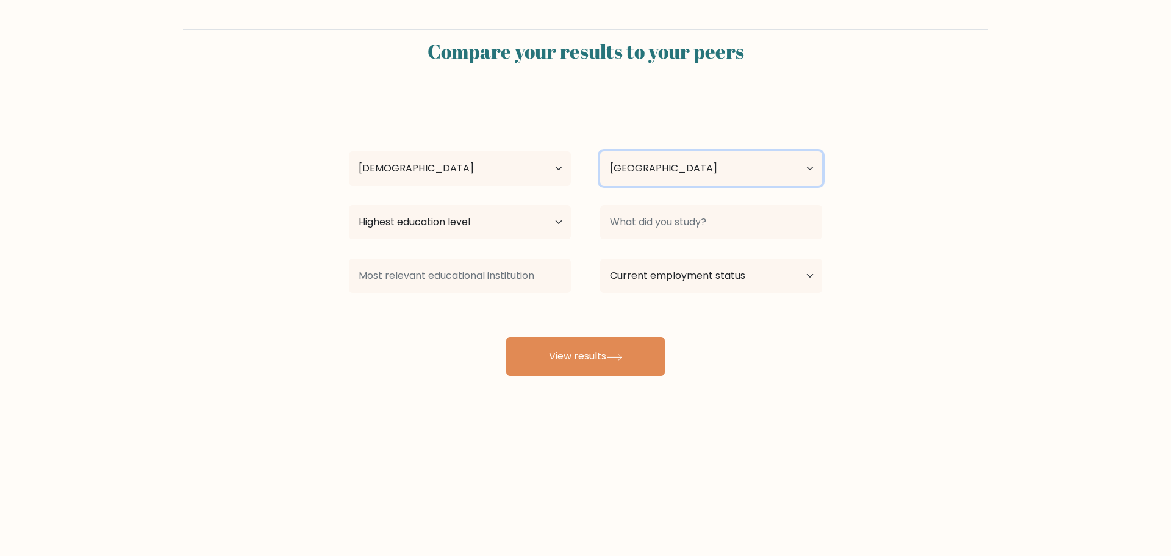
click at [733, 170] on select "Country [GEOGRAPHIC_DATA] [GEOGRAPHIC_DATA] [GEOGRAPHIC_DATA] [US_STATE] [GEOGR…" at bounding box center [711, 168] width 222 height 34
click at [513, 215] on select "Highest education level No schooling Primary Lower Secondary Upper Secondary Oc…" at bounding box center [460, 222] width 222 height 34
click at [349, 205] on select "Highest education level No schooling Primary Lower Secondary Upper Secondary Oc…" at bounding box center [460, 222] width 222 height 34
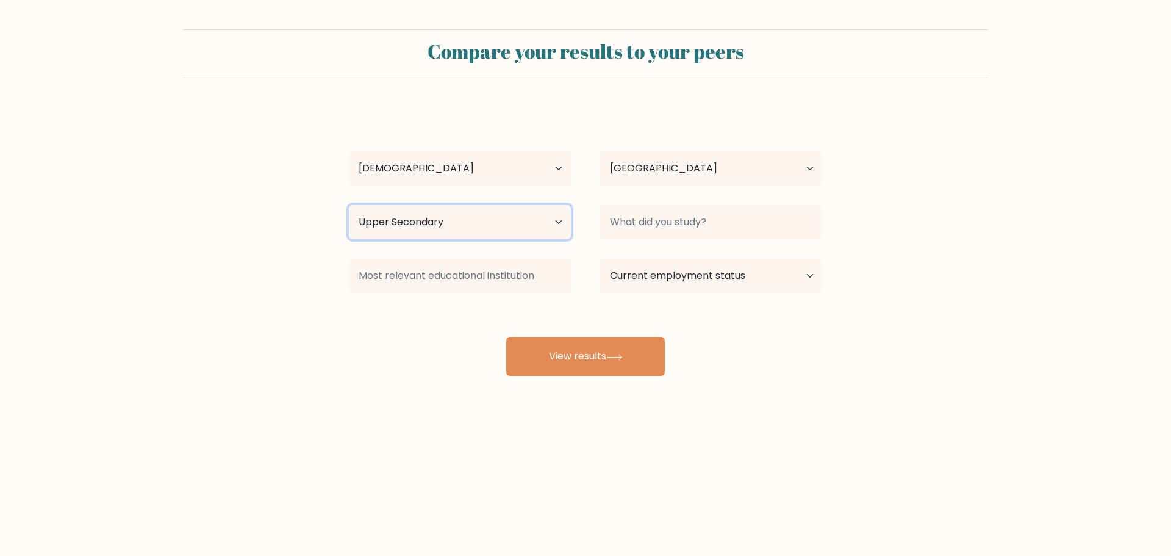
click at [538, 227] on select "Highest education level No schooling Primary Lower Secondary Upper Secondary Oc…" at bounding box center [460, 222] width 222 height 34
click at [349, 205] on select "Highest education level No schooling Primary Lower Secondary Upper Secondary Oc…" at bounding box center [460, 222] width 222 height 34
click at [563, 224] on select "Highest education level No schooling Primary Lower Secondary Upper Secondary Oc…" at bounding box center [460, 222] width 222 height 34
select select "bachelors_degree"
click at [349, 205] on select "Highest education level No schooling Primary Lower Secondary Upper Secondary Oc…" at bounding box center [460, 222] width 222 height 34
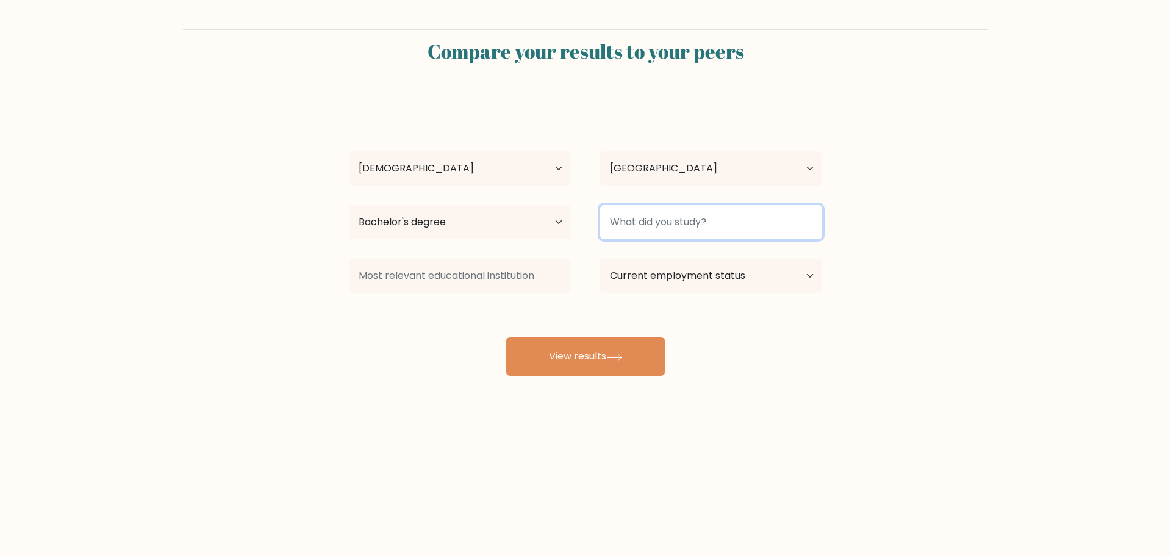
click at [665, 224] on input at bounding box center [711, 222] width 222 height 34
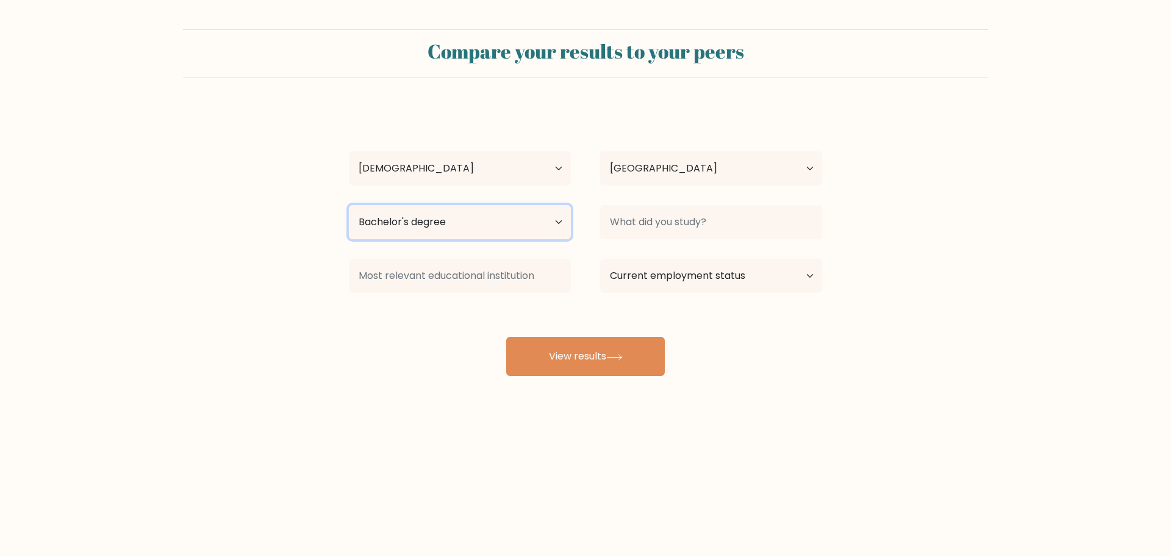
click at [557, 223] on select "Highest education level No schooling Primary Lower Secondary Upper Secondary Oc…" at bounding box center [460, 222] width 222 height 34
click at [349, 205] on select "Highest education level No schooling Primary Lower Secondary Upper Secondary Oc…" at bounding box center [460, 222] width 222 height 34
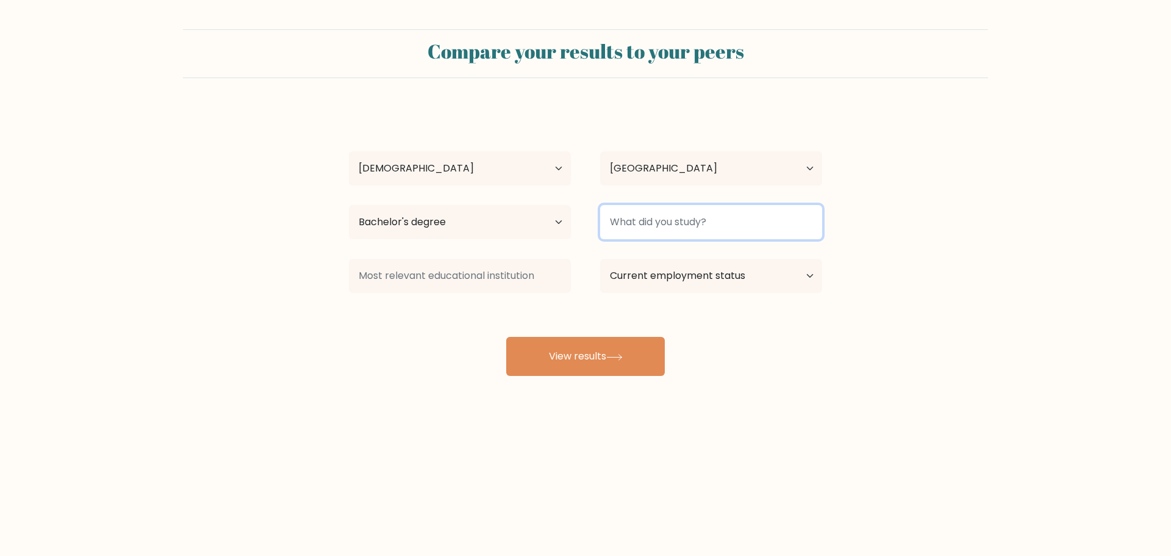
click at [652, 217] on input at bounding box center [711, 222] width 222 height 34
type input "B"
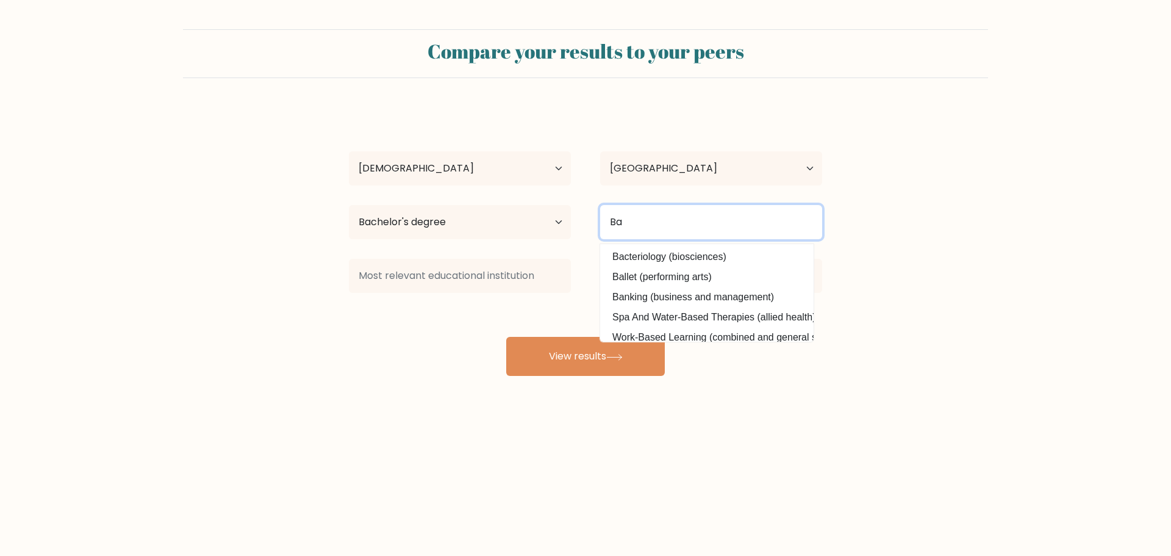
type input "B"
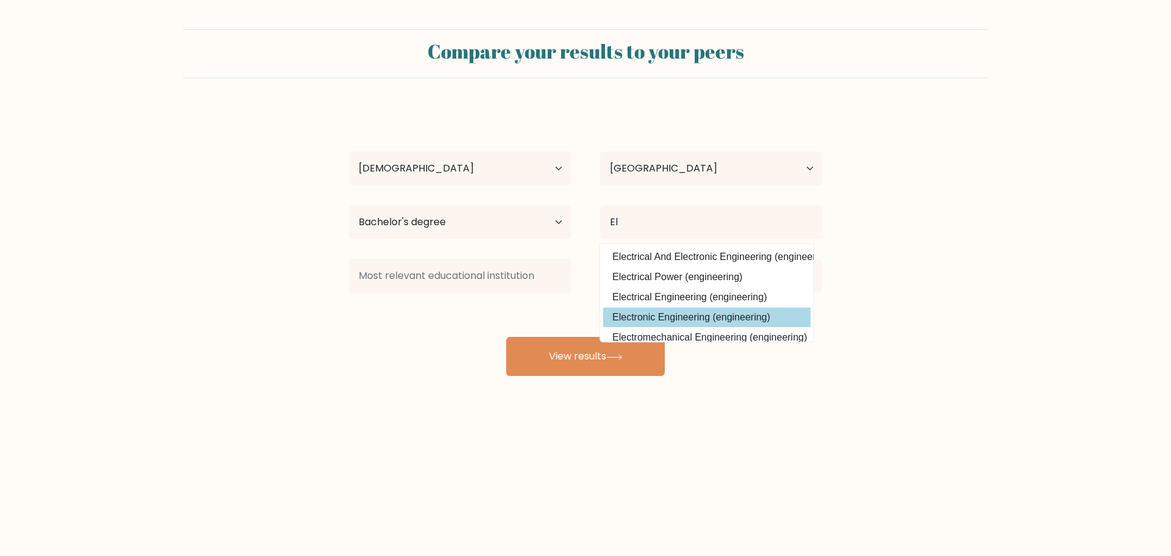
click at [698, 314] on div "[PERSON_NAME] Age Under [DEMOGRAPHIC_DATA] [DEMOGRAPHIC_DATA] [DEMOGRAPHIC_DATA…" at bounding box center [586, 241] width 488 height 268
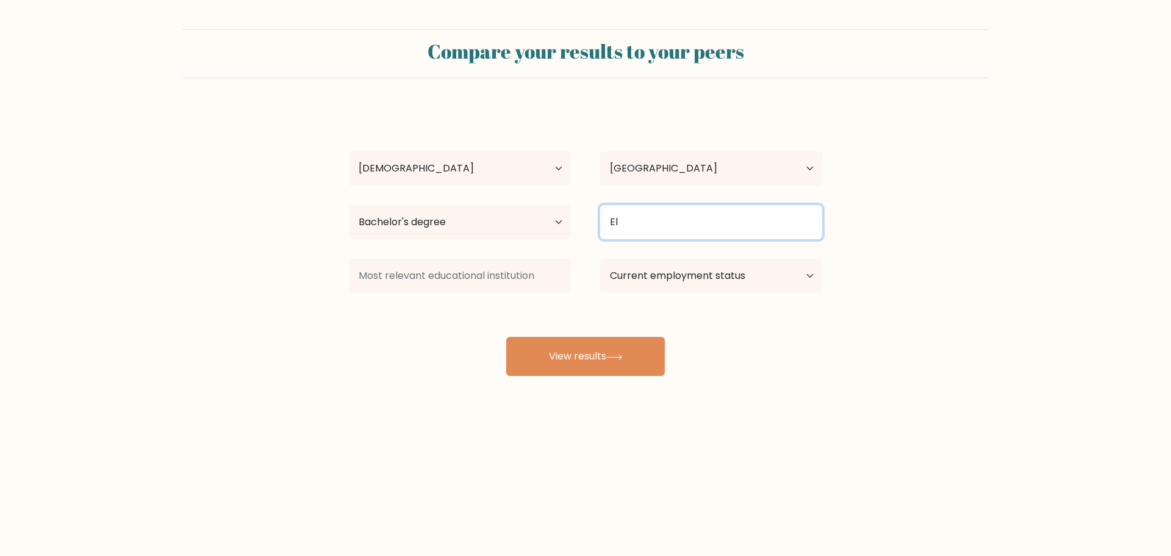
click at [655, 226] on input "El" at bounding box center [711, 222] width 222 height 34
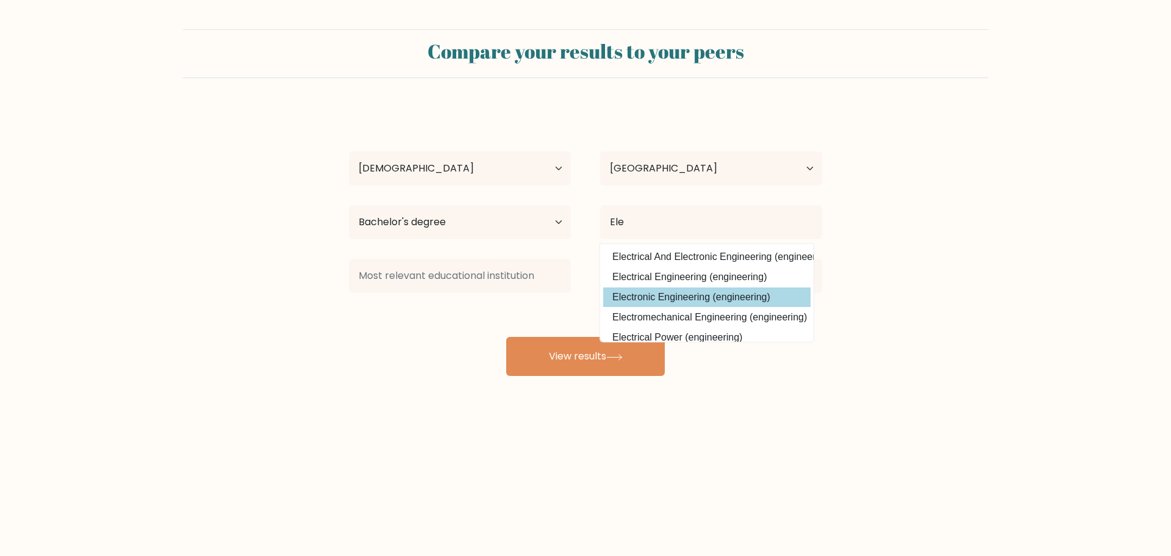
click at [675, 301] on div "[PERSON_NAME] Age Under [DEMOGRAPHIC_DATA] [DEMOGRAPHIC_DATA] [DEMOGRAPHIC_DATA…" at bounding box center [586, 241] width 488 height 268
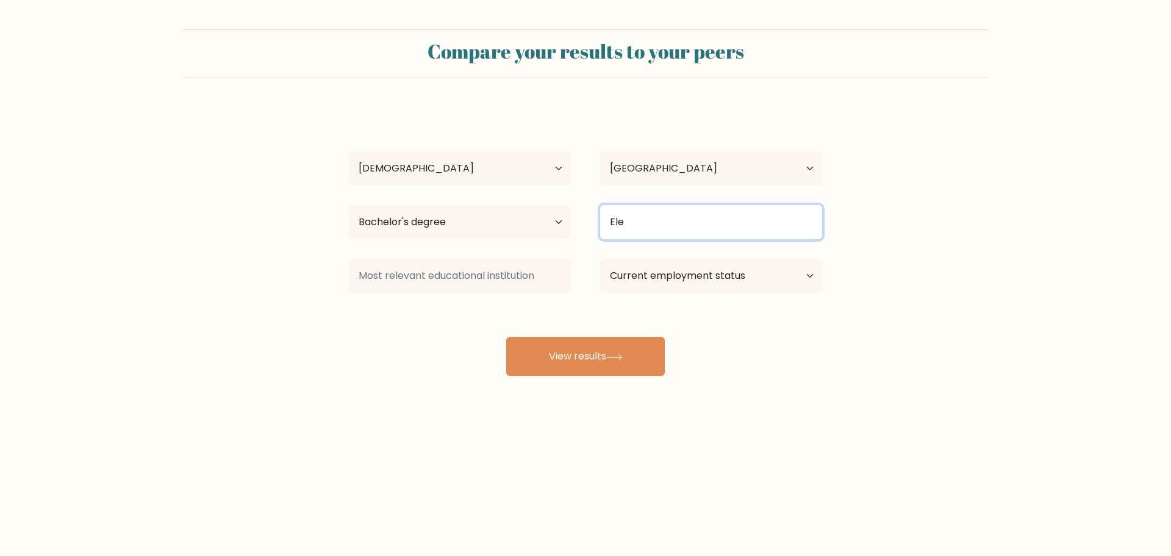
click at [671, 227] on input "Ele" at bounding box center [711, 222] width 222 height 34
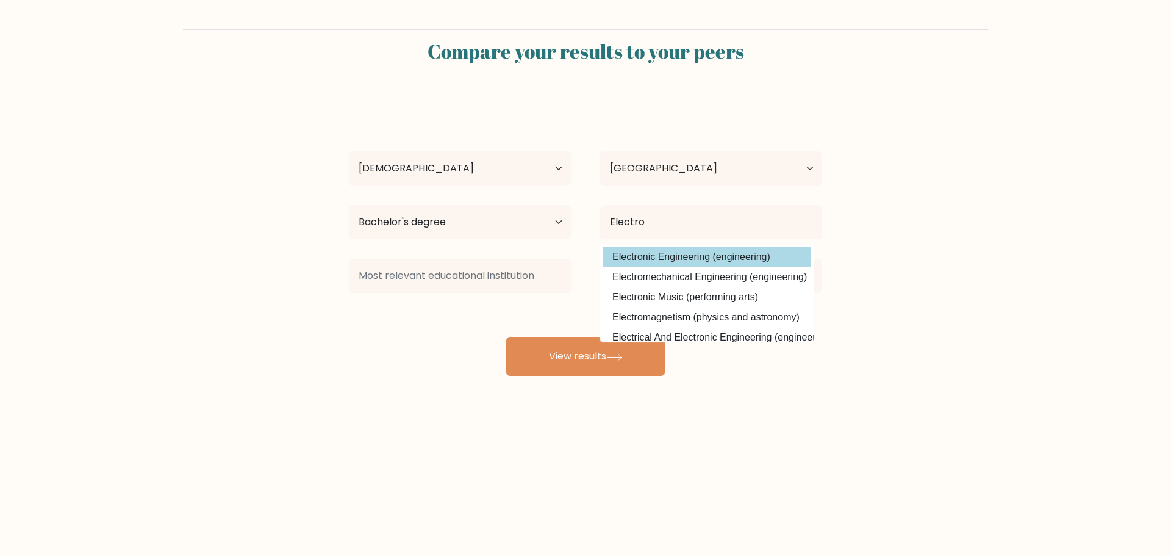
click at [700, 256] on div "[PERSON_NAME] Age Under [DEMOGRAPHIC_DATA] [DEMOGRAPHIC_DATA] [DEMOGRAPHIC_DATA…" at bounding box center [586, 241] width 488 height 268
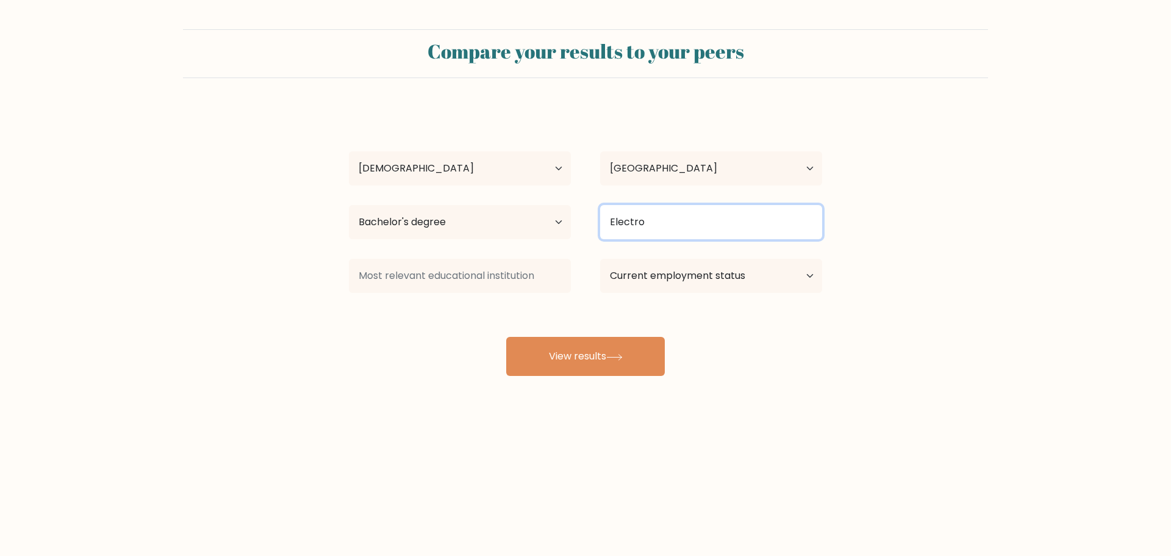
click at [703, 231] on input "Electro" at bounding box center [711, 222] width 222 height 34
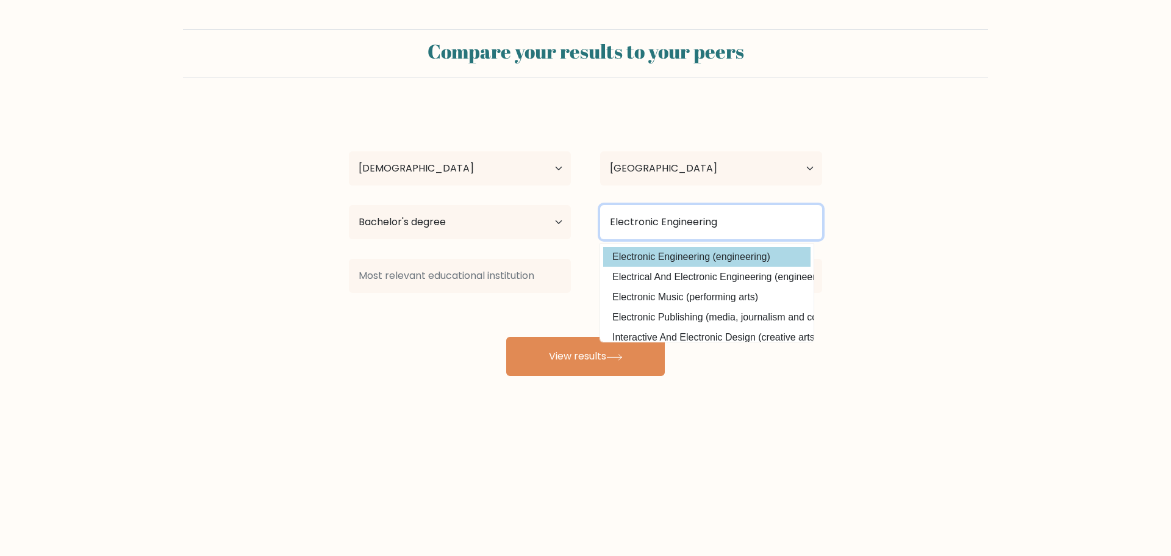
type input "Electronic Engineering"
click at [701, 257] on div "Tim Reyes Age Under 18 years old 18-24 years old 25-34 years old 35-44 years ol…" at bounding box center [586, 241] width 488 height 268
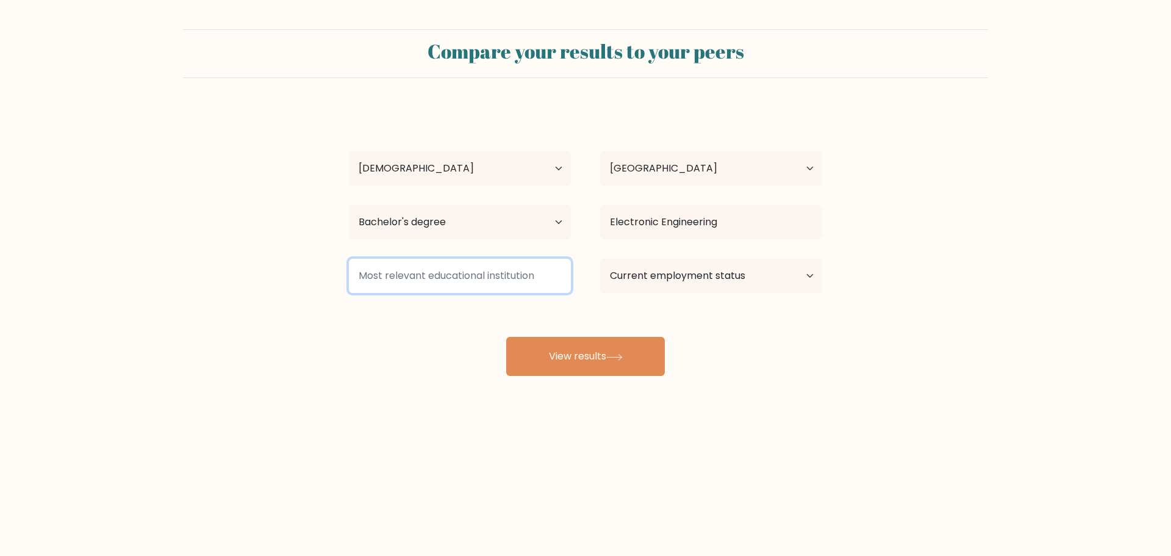
click at [530, 272] on input at bounding box center [460, 276] width 222 height 34
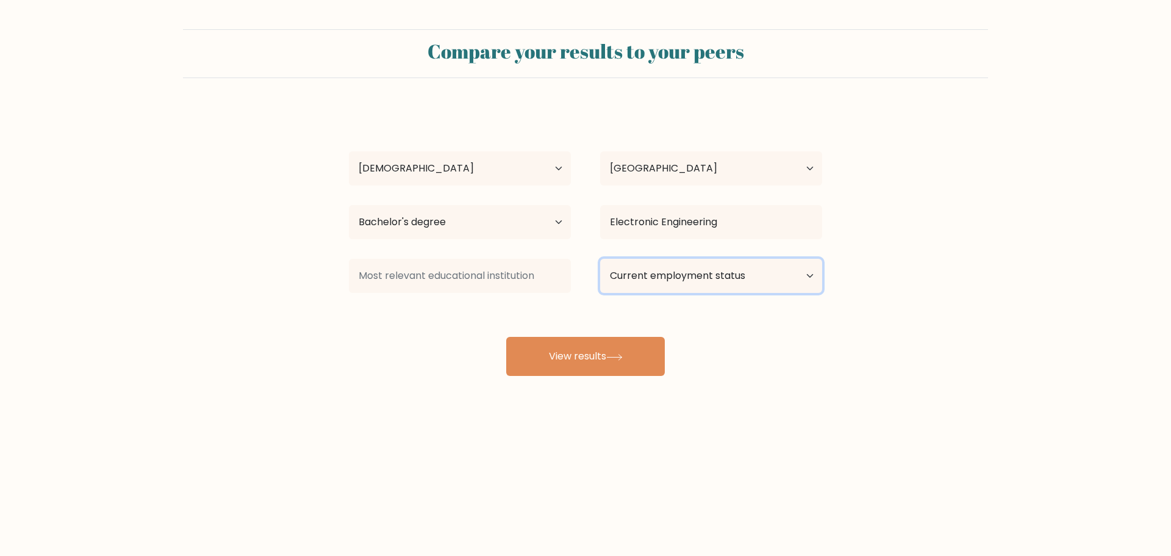
click at [661, 275] on select "Current employment status Employed Student Retired Other / prefer not to answer" at bounding box center [711, 276] width 222 height 34
select select "other"
click at [600, 259] on select "Current employment status Employed Student Retired Other / prefer not to answer" at bounding box center [711, 276] width 222 height 34
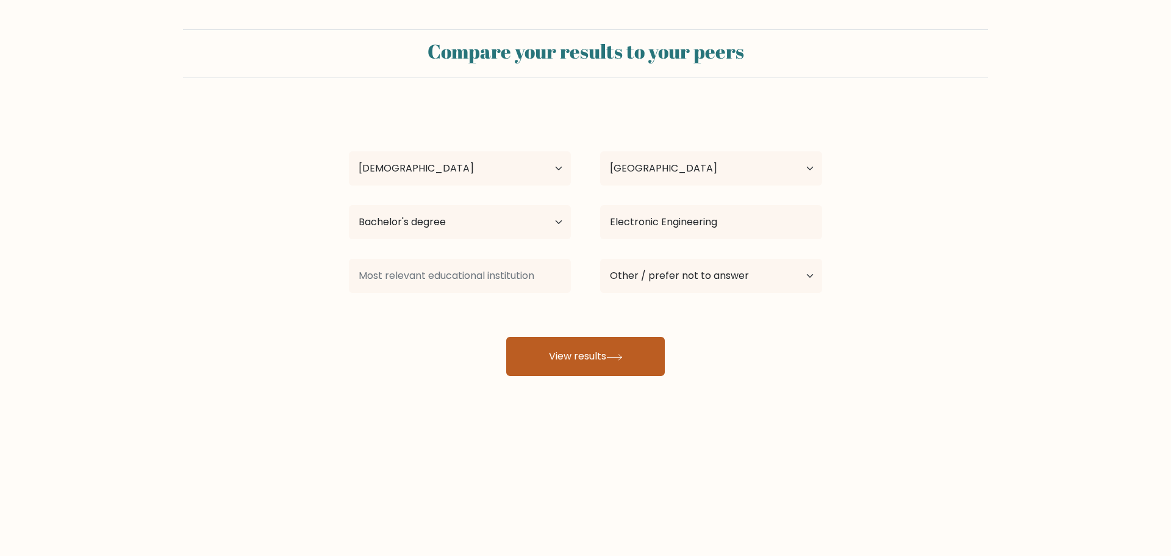
click at [565, 345] on button "View results" at bounding box center [585, 356] width 159 height 39
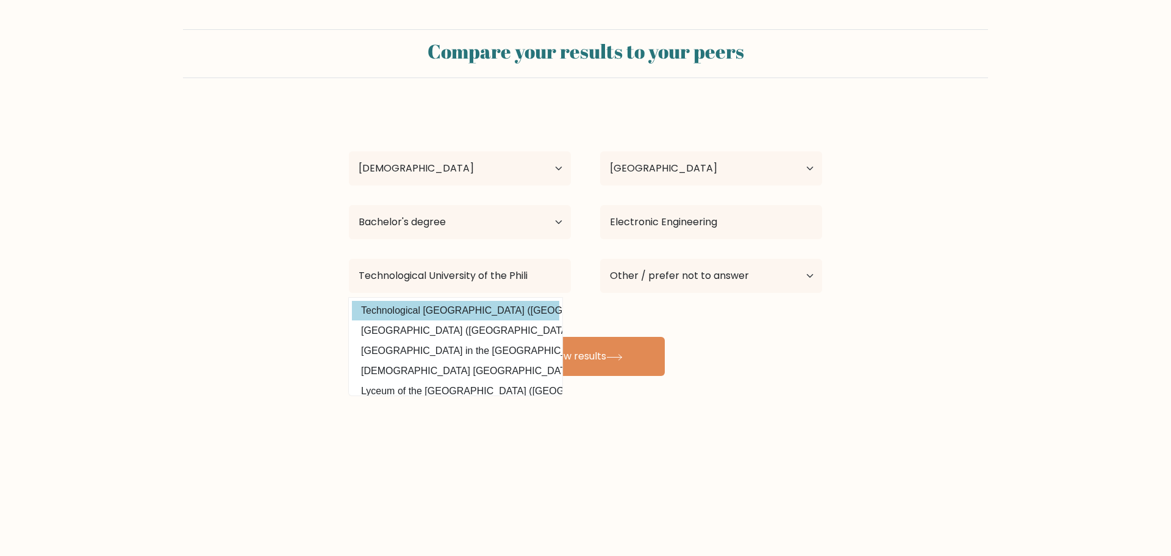
click at [446, 312] on div "Tim Reyes Age Under 18 years old 18-24 years old 25-34 years old 35-44 years ol…" at bounding box center [586, 241] width 488 height 268
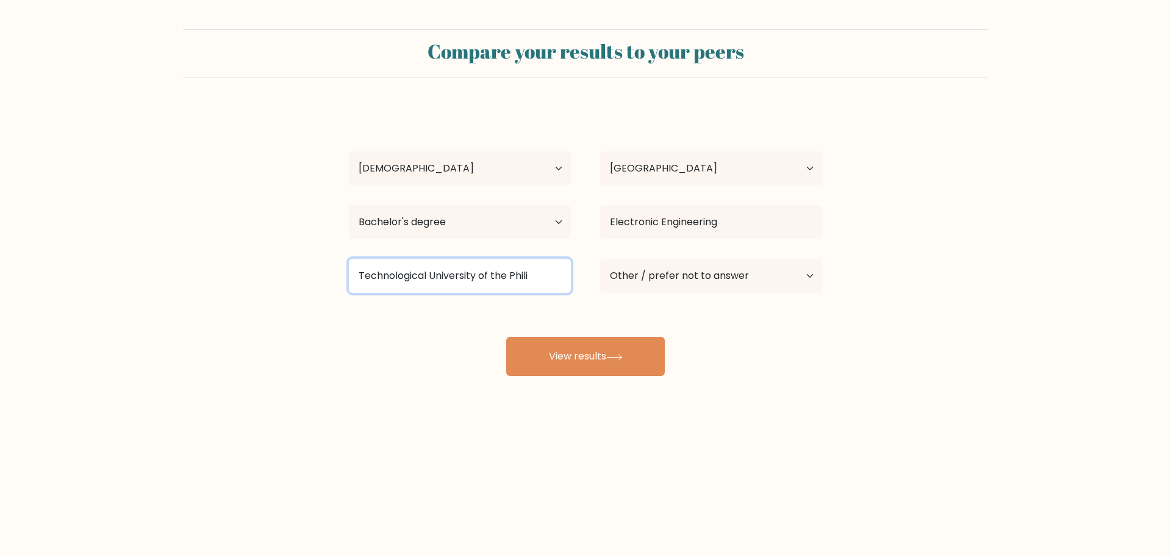
click at [536, 280] on input "Technological University of the Phili" at bounding box center [460, 276] width 222 height 34
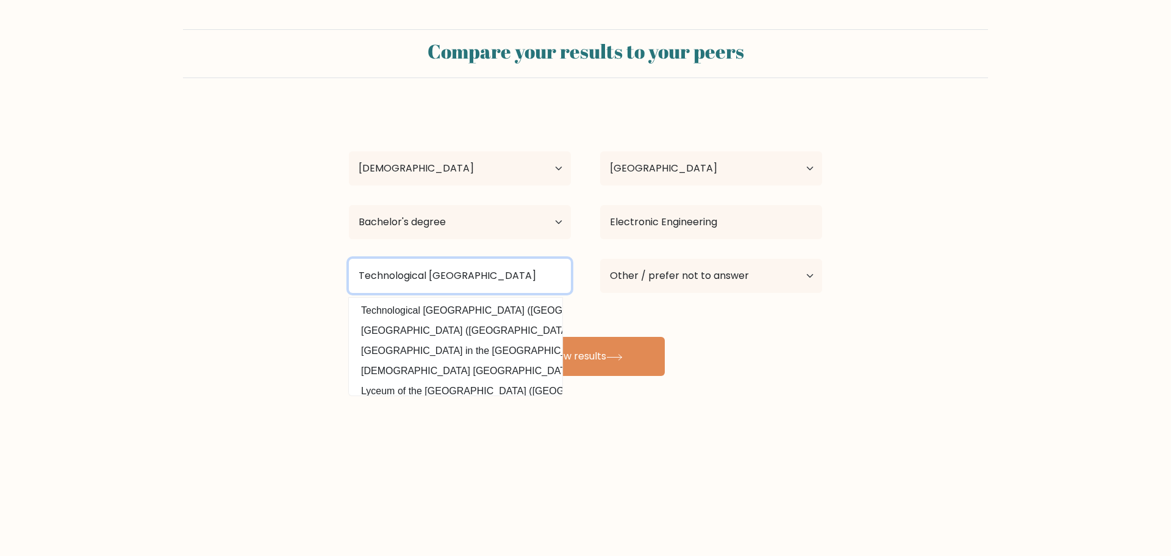
scroll to position [0, 1]
type input "Technological University of the Philippines"
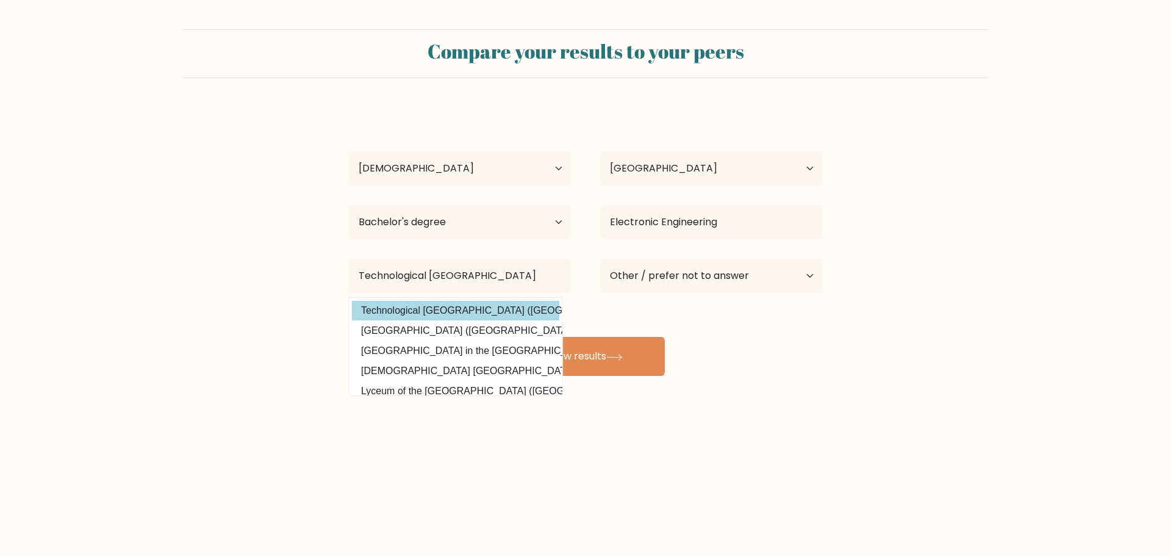
scroll to position [0, 0]
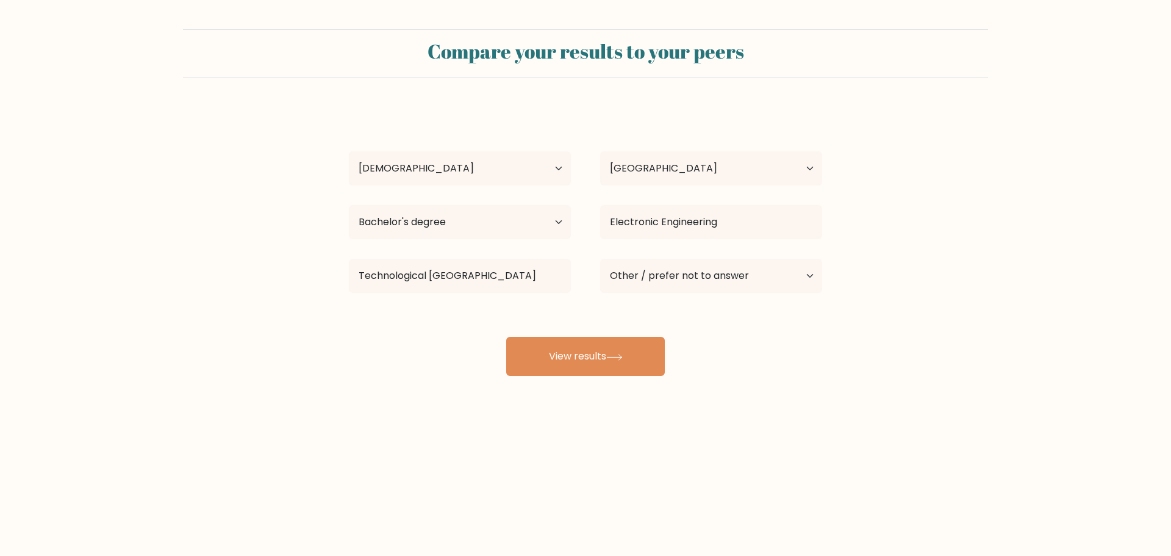
click at [519, 309] on div "Tim Reyes Age Under 18 years old 18-24 years old 25-34 years old 35-44 years ol…" at bounding box center [586, 241] width 488 height 268
click at [592, 351] on button "View results" at bounding box center [585, 356] width 159 height 39
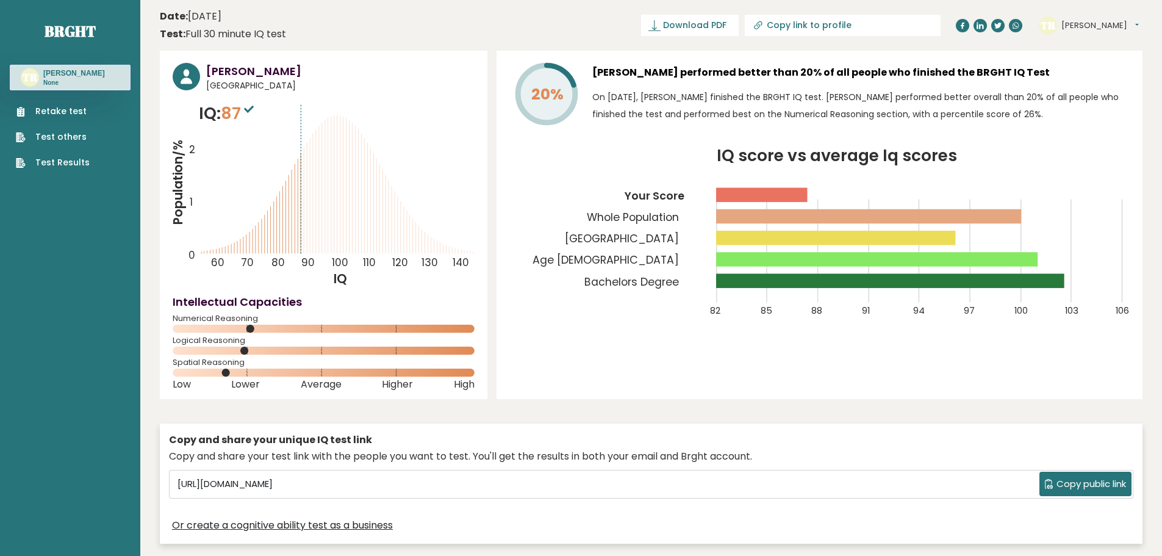
click at [253, 109] on icon at bounding box center [249, 109] width 10 height 7
